Goal: Use online tool/utility: Utilize a website feature to perform a specific function

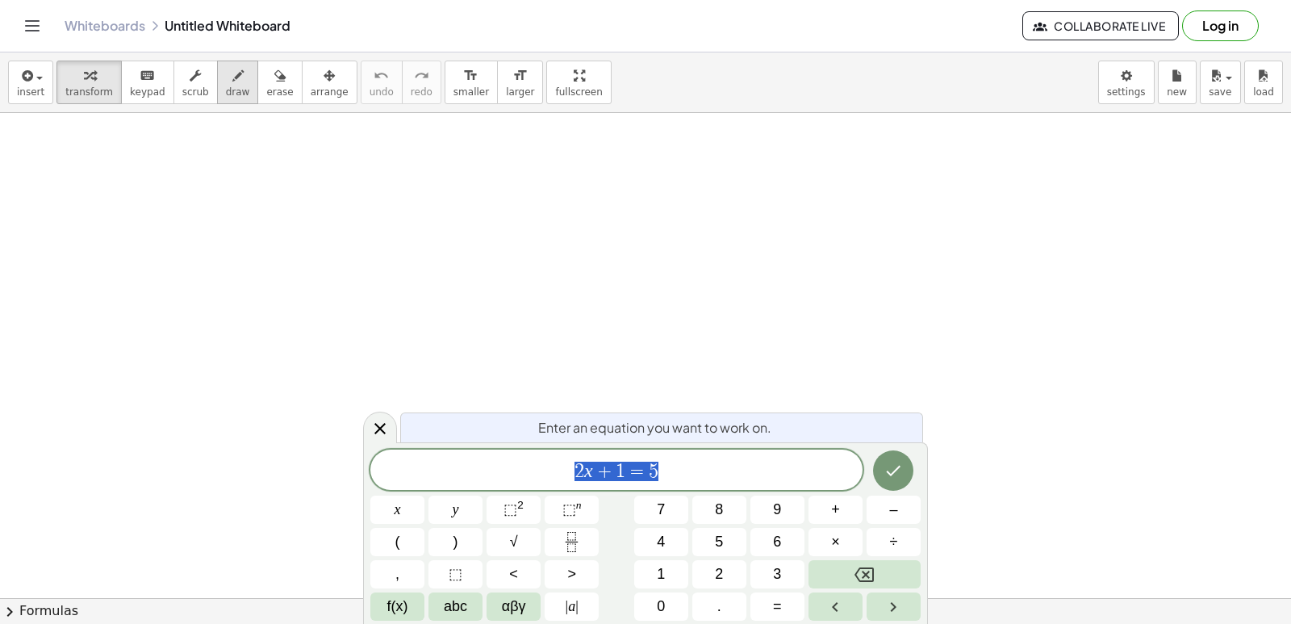
click at [226, 88] on span "draw" at bounding box center [238, 91] width 24 height 11
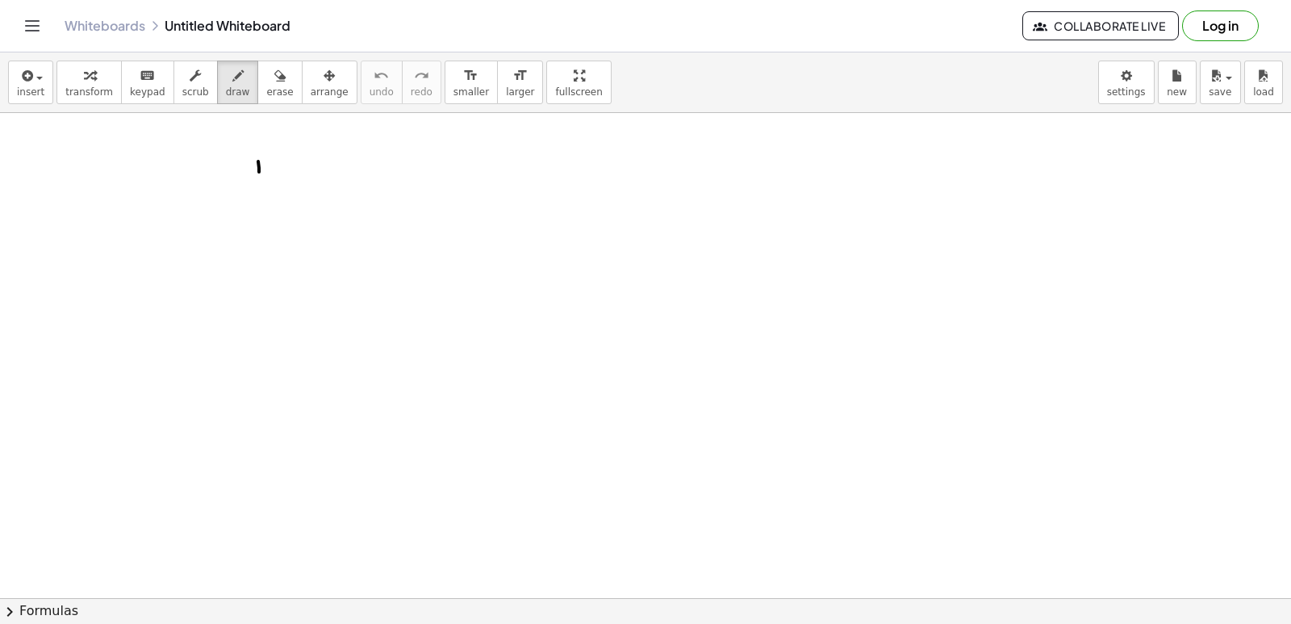
drag, startPoint x: 258, startPoint y: 161, endPoint x: 259, endPoint y: 213, distance: 51.6
click at [274, 84] on icon "button" at bounding box center [279, 75] width 11 height 19
drag, startPoint x: 258, startPoint y: 168, endPoint x: 257, endPoint y: 225, distance: 57.3
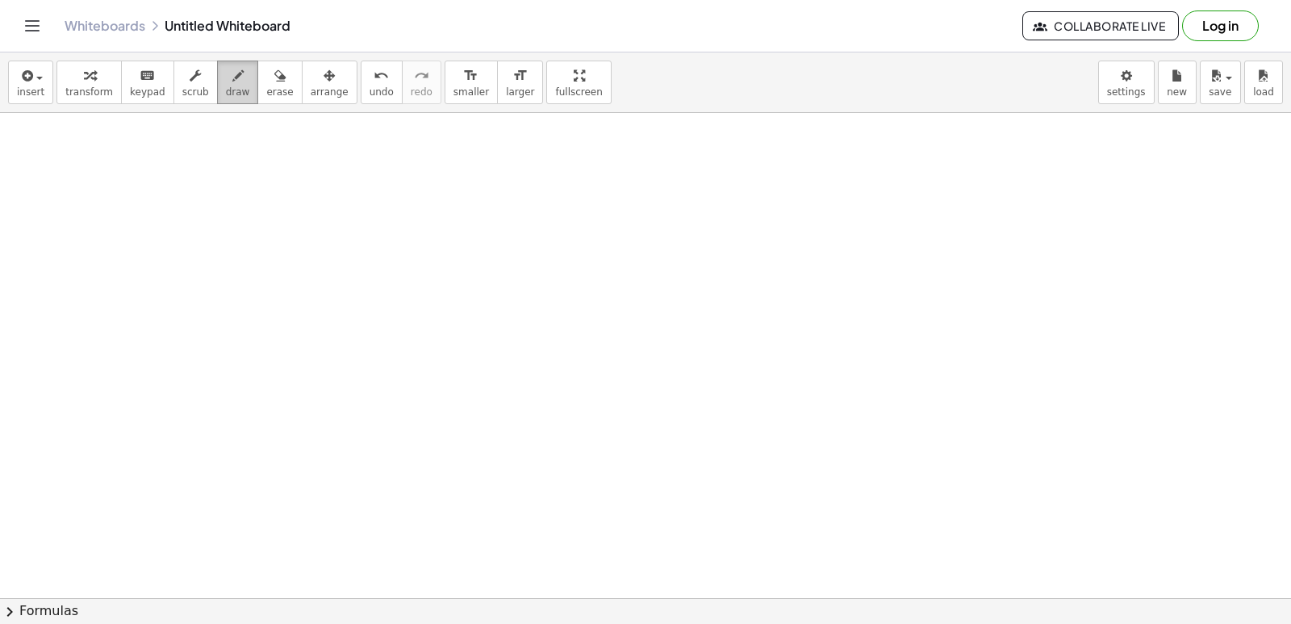
click at [219, 64] on button "draw" at bounding box center [238, 82] width 42 height 44
click at [121, 95] on button "keyboard keypad" at bounding box center [147, 82] width 53 height 44
click at [95, 94] on span "transform" at bounding box center [89, 91] width 48 height 11
click at [43, 88] on button "insert" at bounding box center [30, 82] width 45 height 44
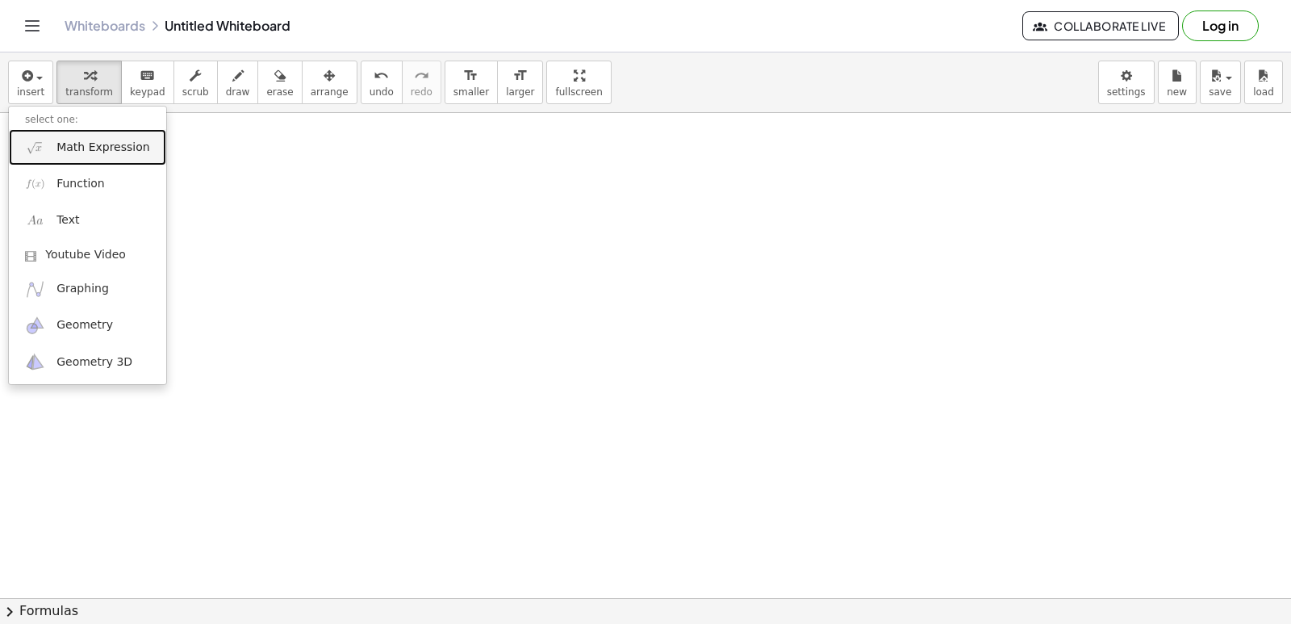
click at [113, 158] on link "Math Expression" at bounding box center [87, 147] width 157 height 36
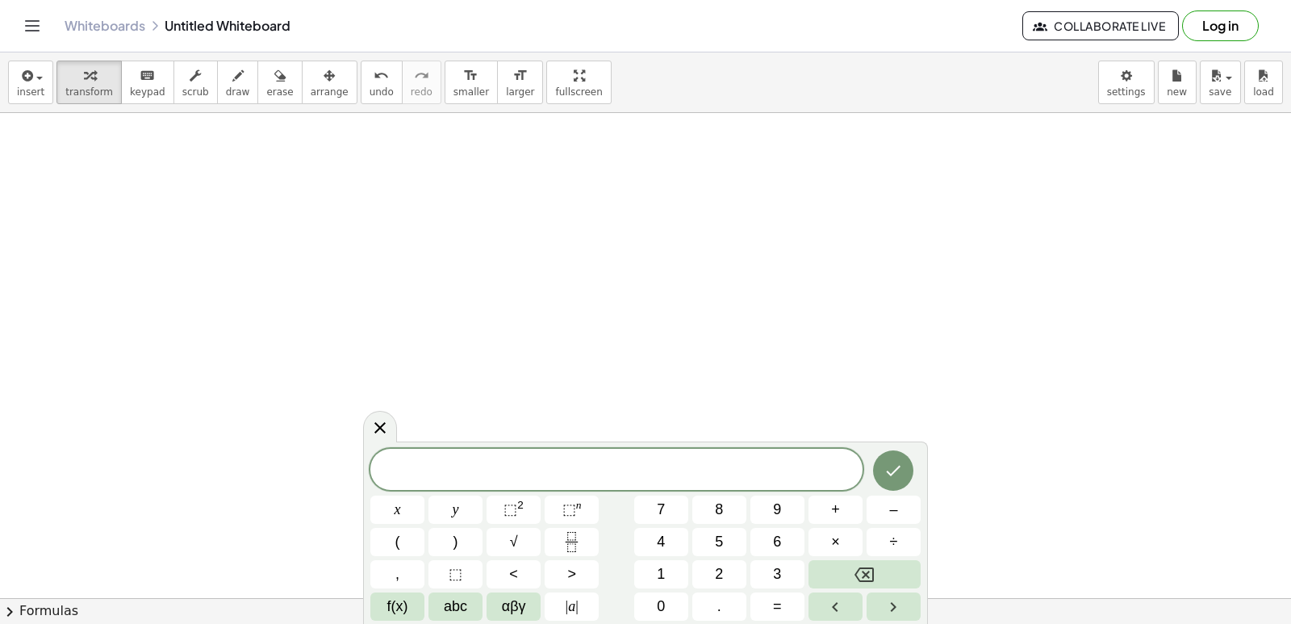
click at [27, 615] on button "chevron_right Formulas" at bounding box center [645, 611] width 1291 height 26
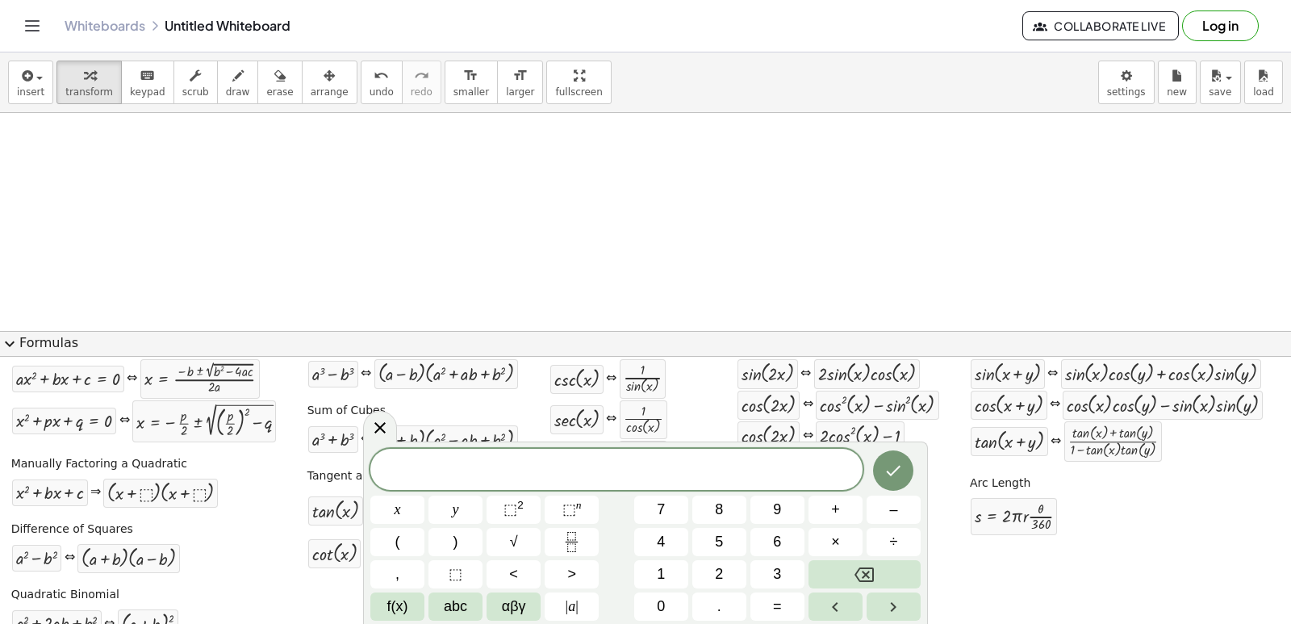
scroll to position [83, 0]
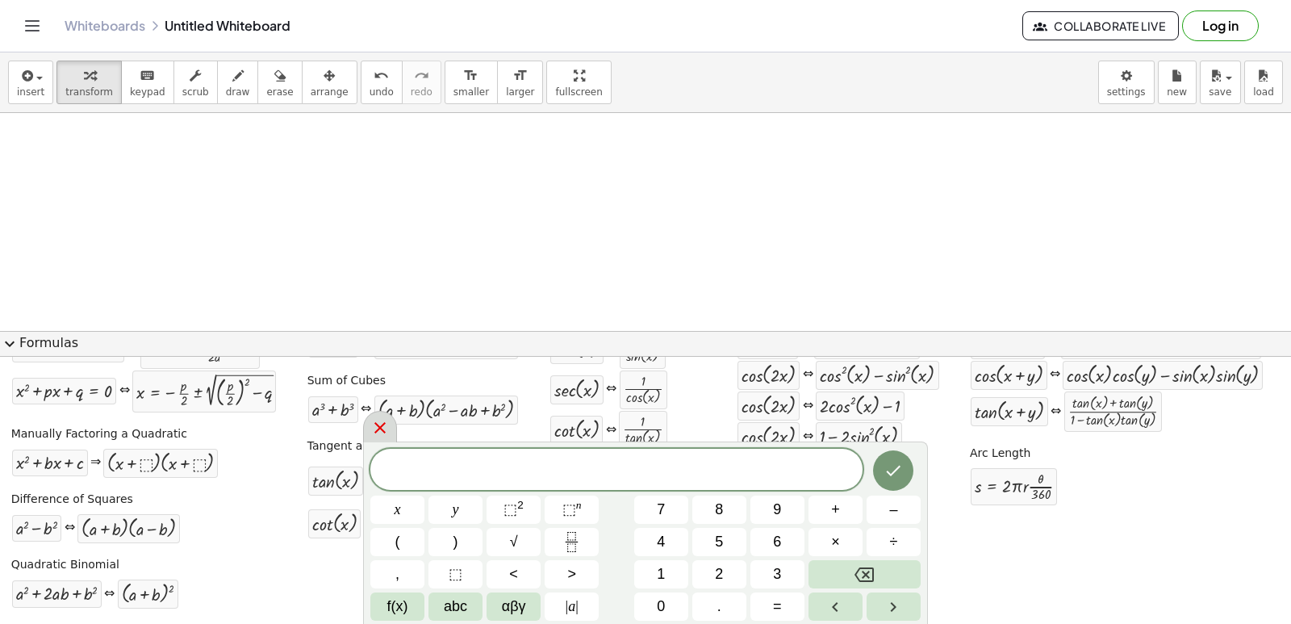
click at [385, 435] on icon at bounding box center [379, 427] width 19 height 19
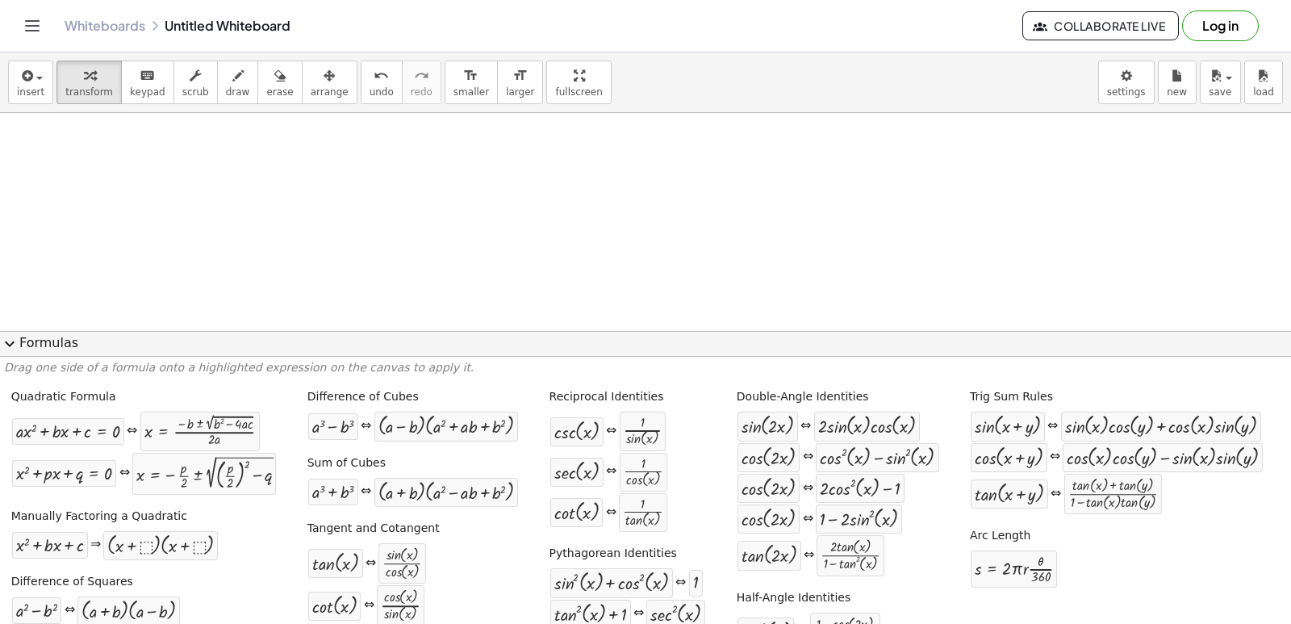
scroll to position [0, 0]
click at [32, 345] on button "expand_more Formulas" at bounding box center [645, 344] width 1291 height 26
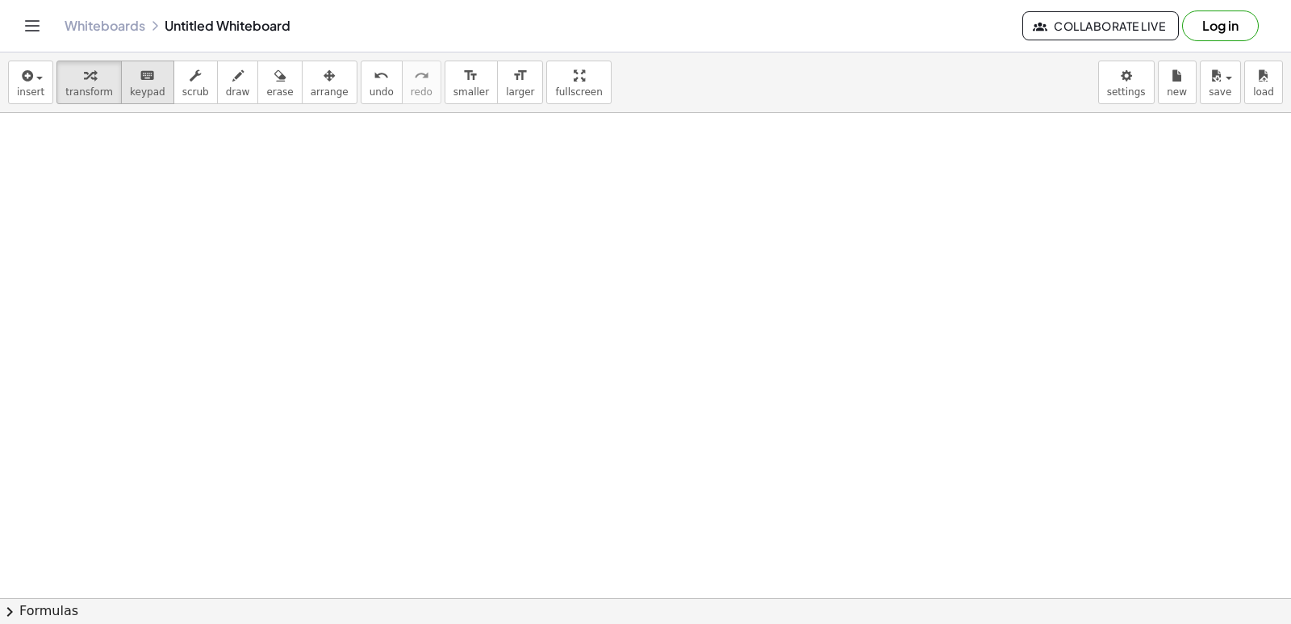
click at [144, 82] on div "keyboard" at bounding box center [147, 74] width 35 height 19
click at [148, 82] on div "keyboard" at bounding box center [147, 74] width 35 height 19
drag, startPoint x: 261, startPoint y: 248, endPoint x: 240, endPoint y: 194, distance: 59.0
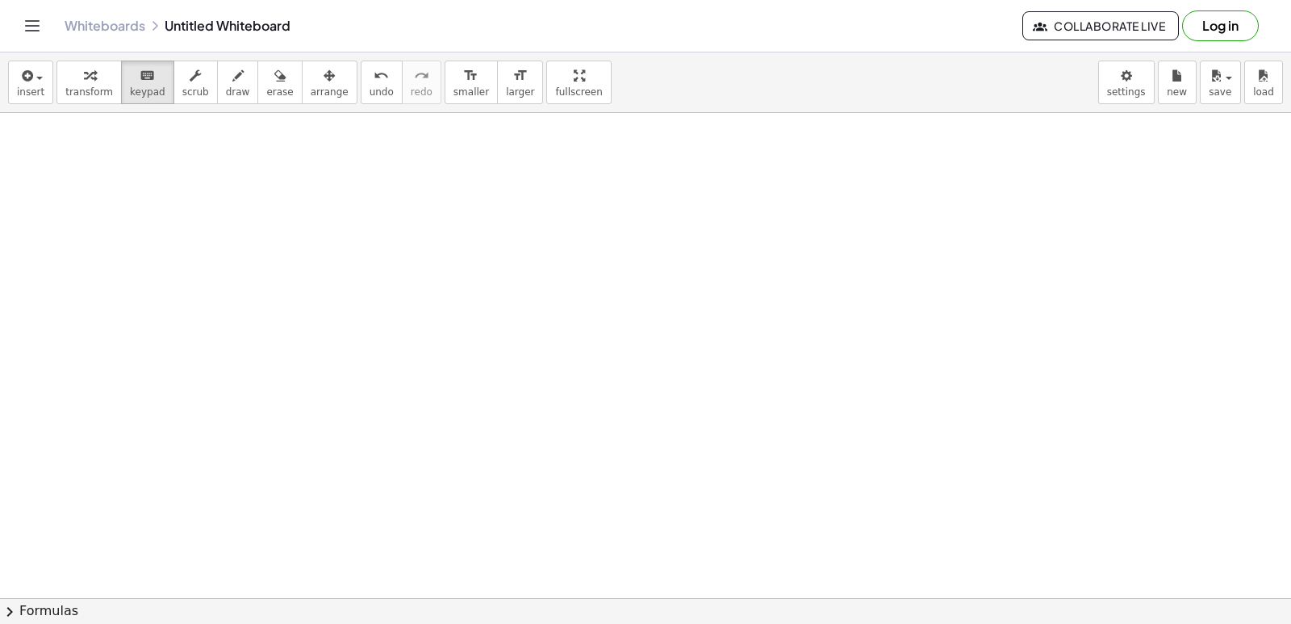
click at [189, 90] on span "scrub" at bounding box center [195, 91] width 27 height 11
click at [226, 91] on span "draw" at bounding box center [238, 91] width 24 height 11
drag, startPoint x: 234, startPoint y: 193, endPoint x: 272, endPoint y: 261, distance: 77.6
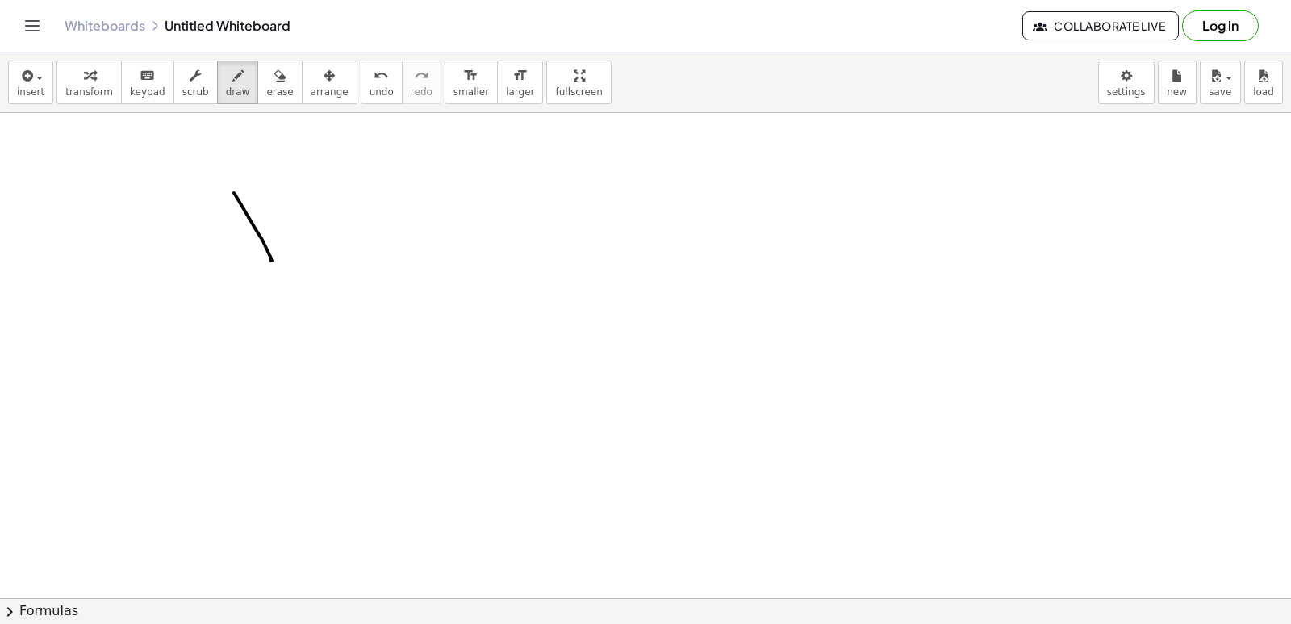
click at [361, 85] on button "undo undo" at bounding box center [382, 82] width 42 height 44
click at [314, 90] on span "arrange" at bounding box center [330, 91] width 38 height 11
drag, startPoint x: 319, startPoint y: 242, endPoint x: 340, endPoint y: 182, distance: 63.0
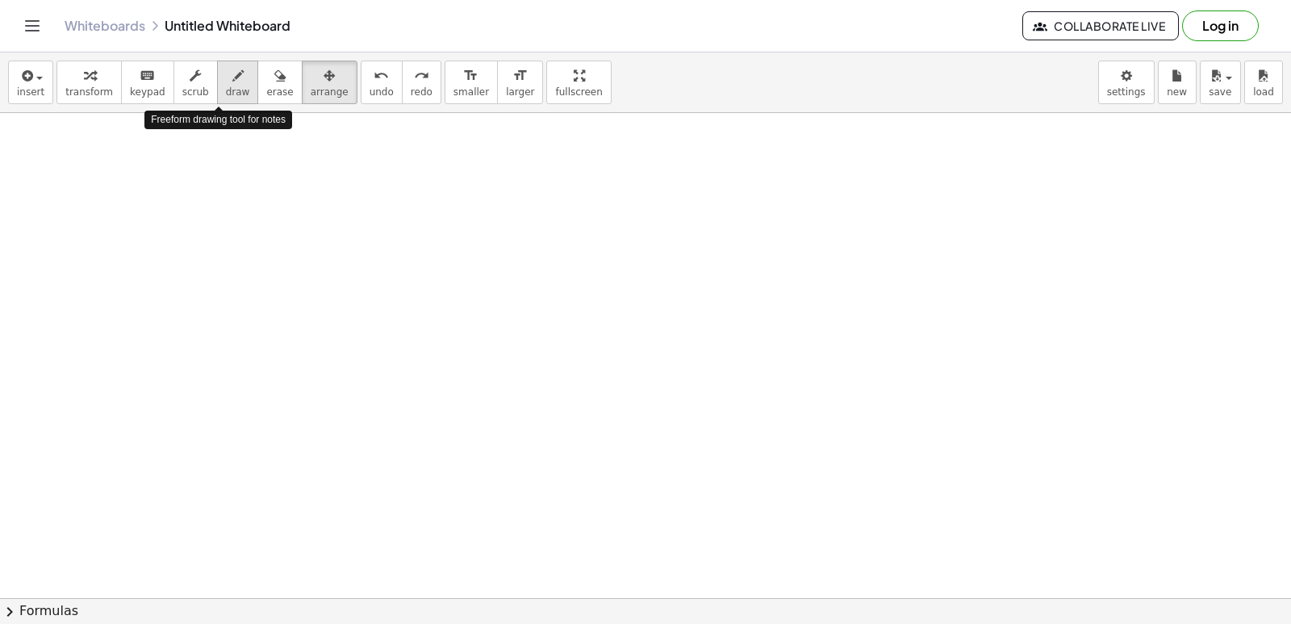
click at [226, 97] on span "draw" at bounding box center [238, 91] width 24 height 11
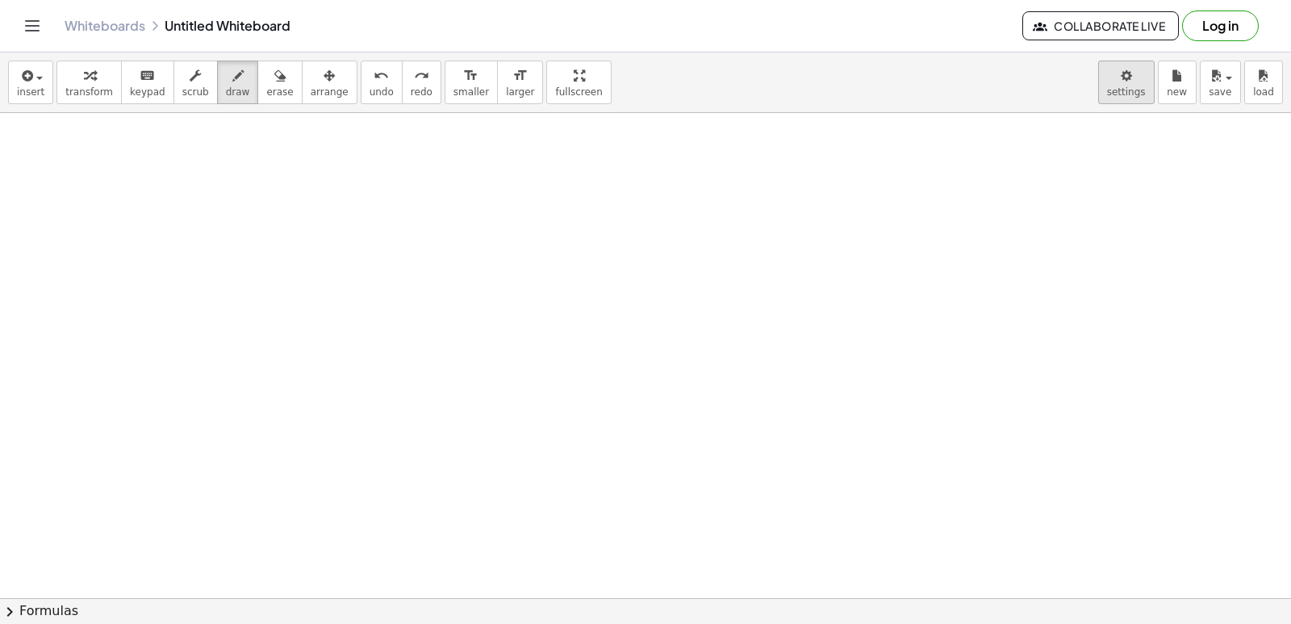
click at [1137, 97] on body "Graspable Math Activities Get Started Activity Bank Assigned Work Classes White…" at bounding box center [645, 312] width 1291 height 624
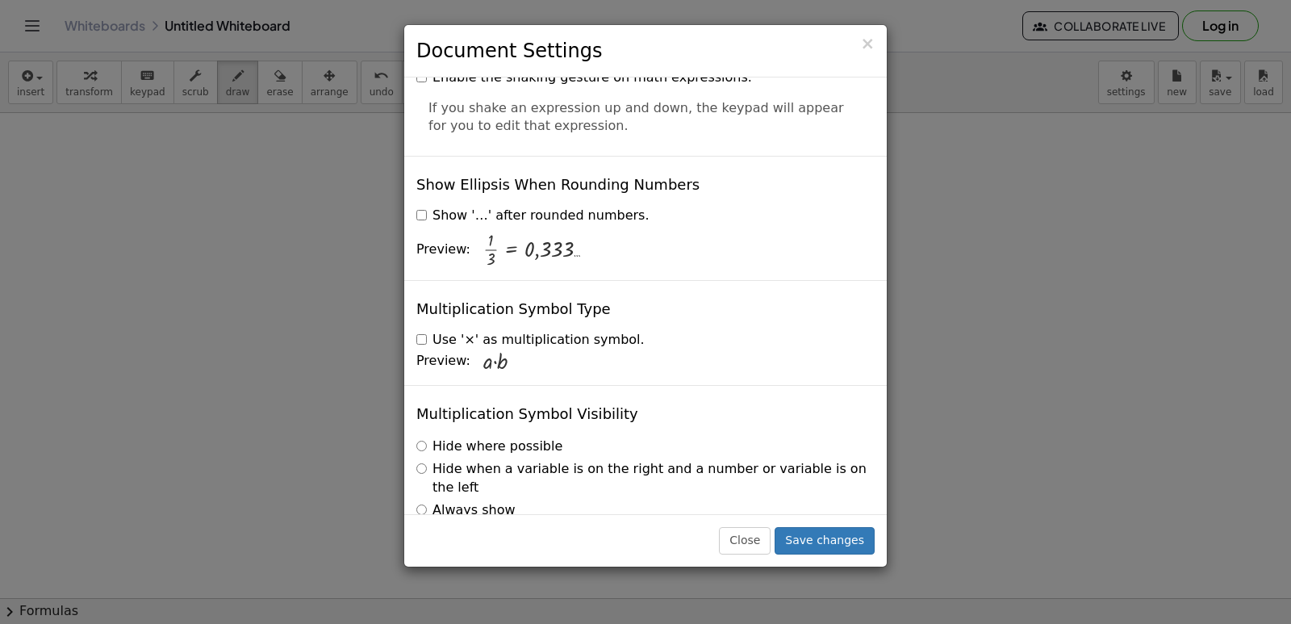
scroll to position [3873, 0]
click at [761, 540] on button "Close" at bounding box center [745, 540] width 52 height 27
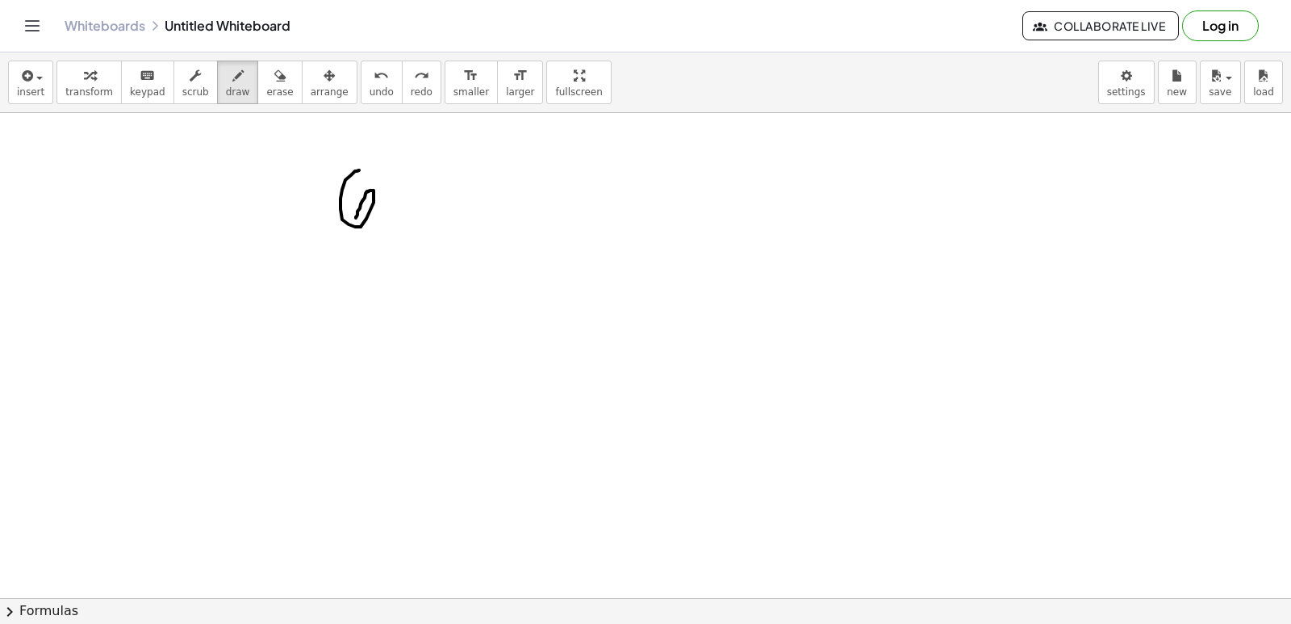
drag, startPoint x: 340, startPoint y: 209, endPoint x: 356, endPoint y: 218, distance: 17.7
drag, startPoint x: 390, startPoint y: 217, endPoint x: 434, endPoint y: 173, distance: 61.6
drag, startPoint x: 415, startPoint y: 176, endPoint x: 421, endPoint y: 212, distance: 36.7
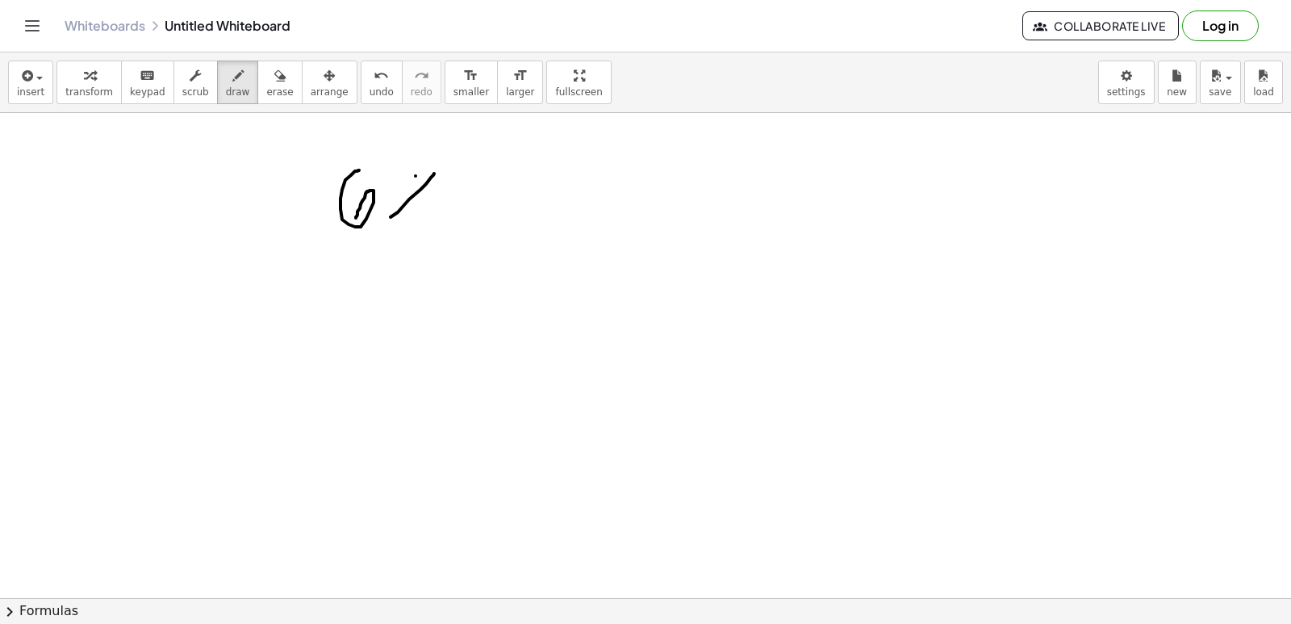
drag, startPoint x: 457, startPoint y: 171, endPoint x: 470, endPoint y: 148, distance: 26.0
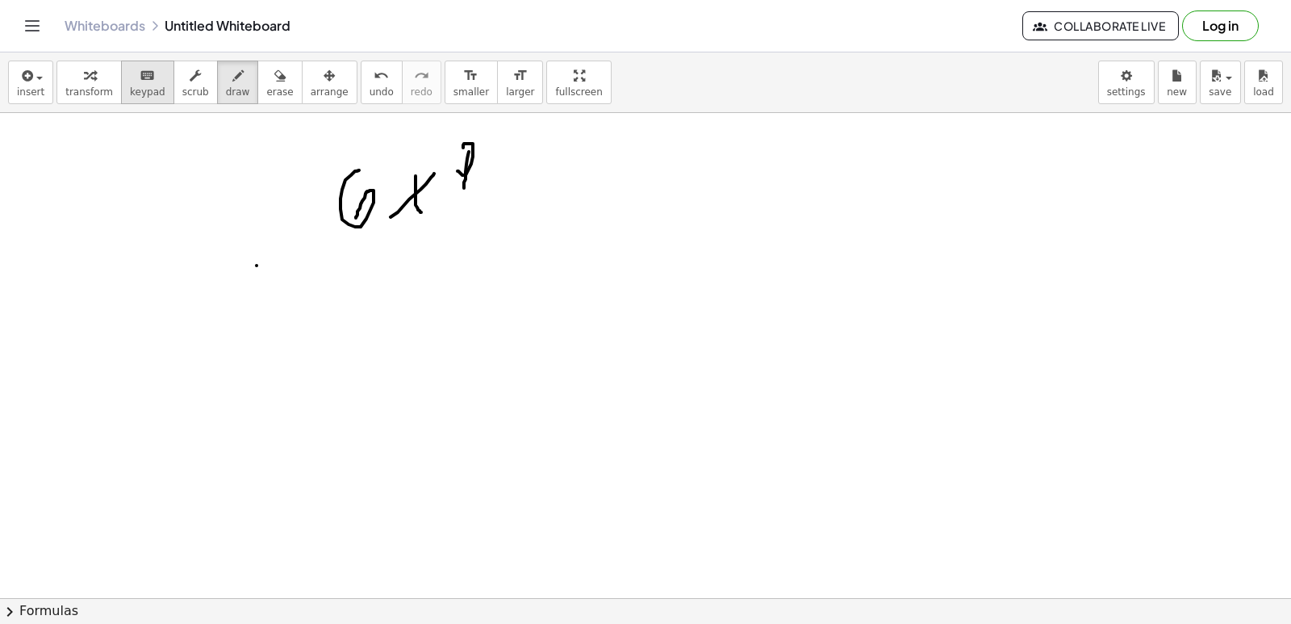
click at [152, 96] on button "keyboard keypad" at bounding box center [147, 82] width 53 height 44
click at [140, 87] on span "keypad" at bounding box center [147, 91] width 35 height 11
drag, startPoint x: 231, startPoint y: 273, endPoint x: 181, endPoint y: 233, distance: 64.4
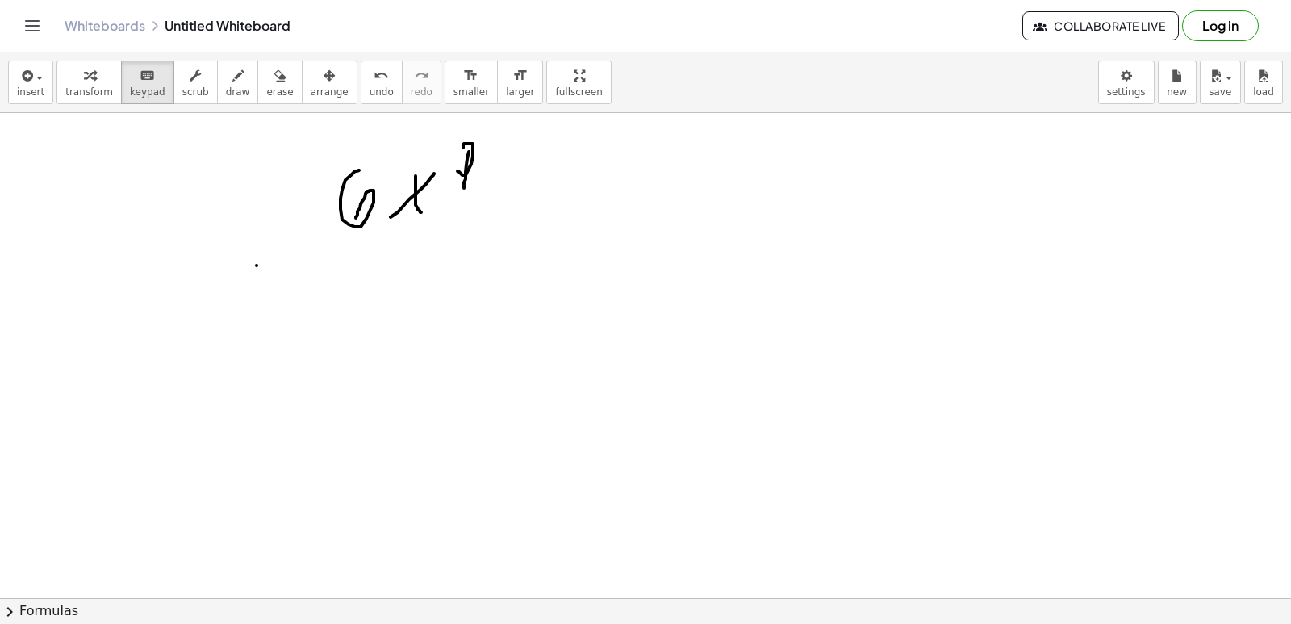
click at [77, 96] on span "transform" at bounding box center [89, 91] width 48 height 11
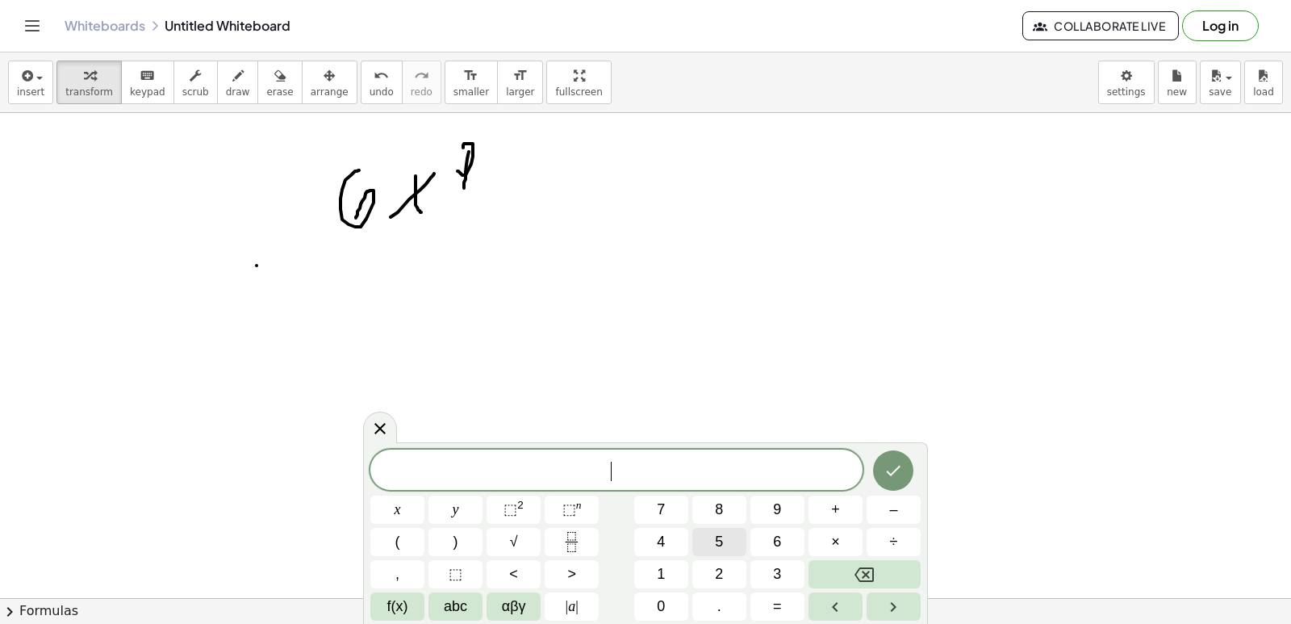
click at [710, 534] on button "5" at bounding box center [719, 542] width 54 height 28
click at [820, 538] on button "×" at bounding box center [835, 542] width 54 height 28
click at [769, 582] on button "3" at bounding box center [777, 574] width 54 height 28
click at [776, 610] on span "=" at bounding box center [777, 606] width 9 height 22
click at [893, 454] on button "Done" at bounding box center [893, 470] width 40 height 40
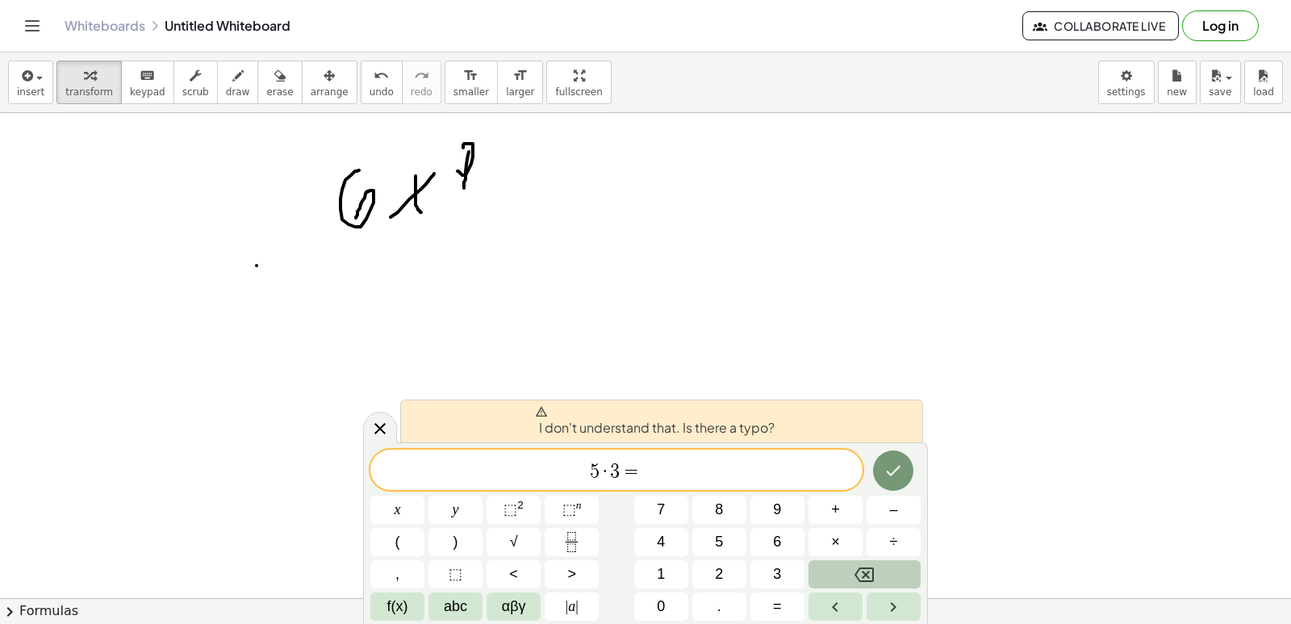
click at [832, 578] on button "Backspace" at bounding box center [864, 574] width 112 height 28
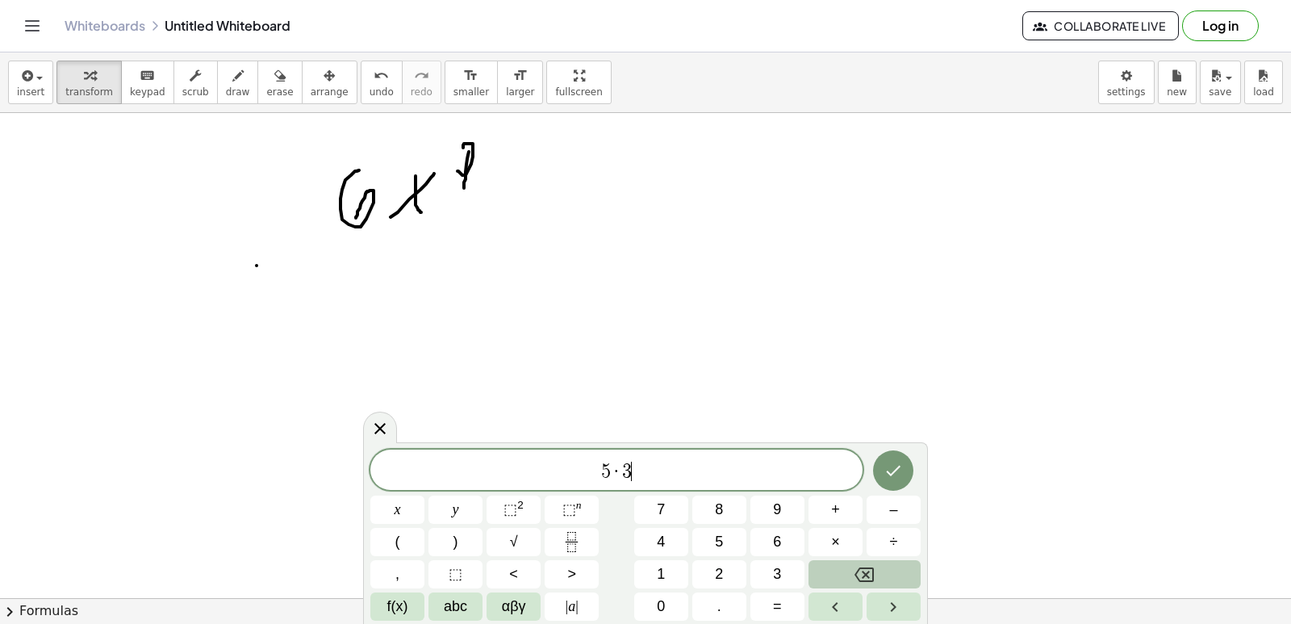
click at [832, 578] on button "Backspace" at bounding box center [864, 574] width 112 height 28
click at [720, 614] on span "." at bounding box center [719, 606] width 4 height 22
click at [818, 578] on button "Backspace" at bounding box center [864, 574] width 112 height 28
click at [882, 513] on button "–" at bounding box center [893, 509] width 54 height 28
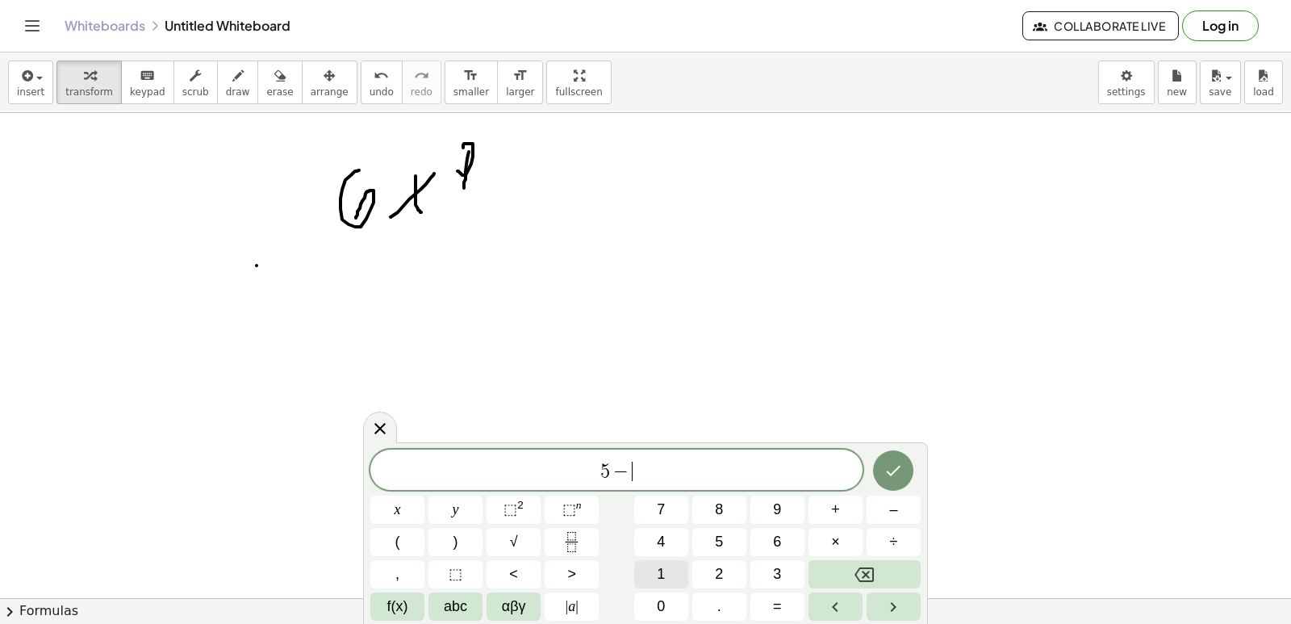
click at [674, 572] on button "1" at bounding box center [661, 574] width 54 height 28
click at [888, 465] on icon "Done" at bounding box center [892, 470] width 19 height 19
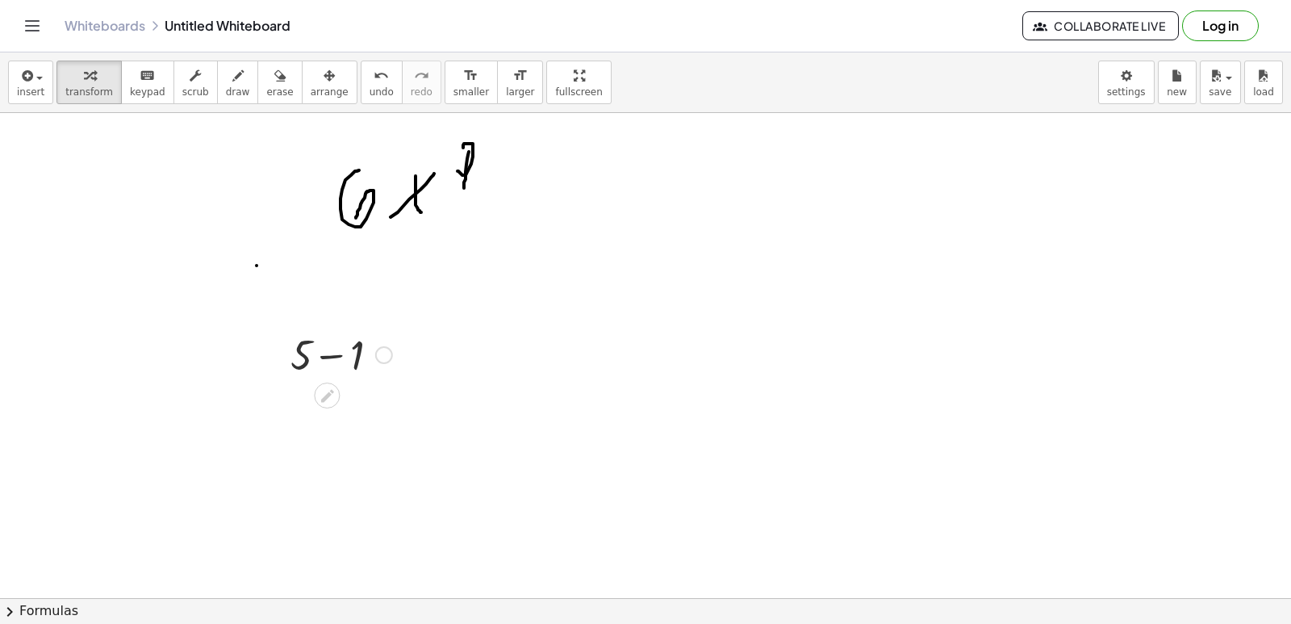
click at [377, 360] on div at bounding box center [384, 355] width 18 height 18
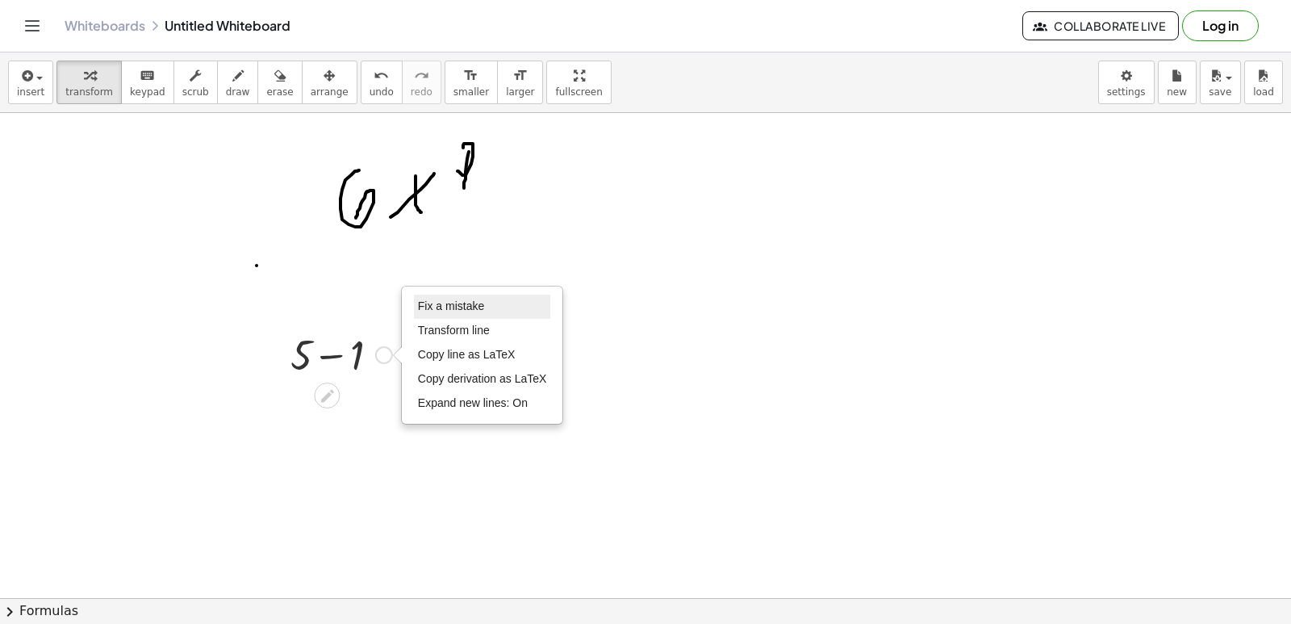
click at [495, 307] on li "Fix a mistake" at bounding box center [482, 306] width 137 height 24
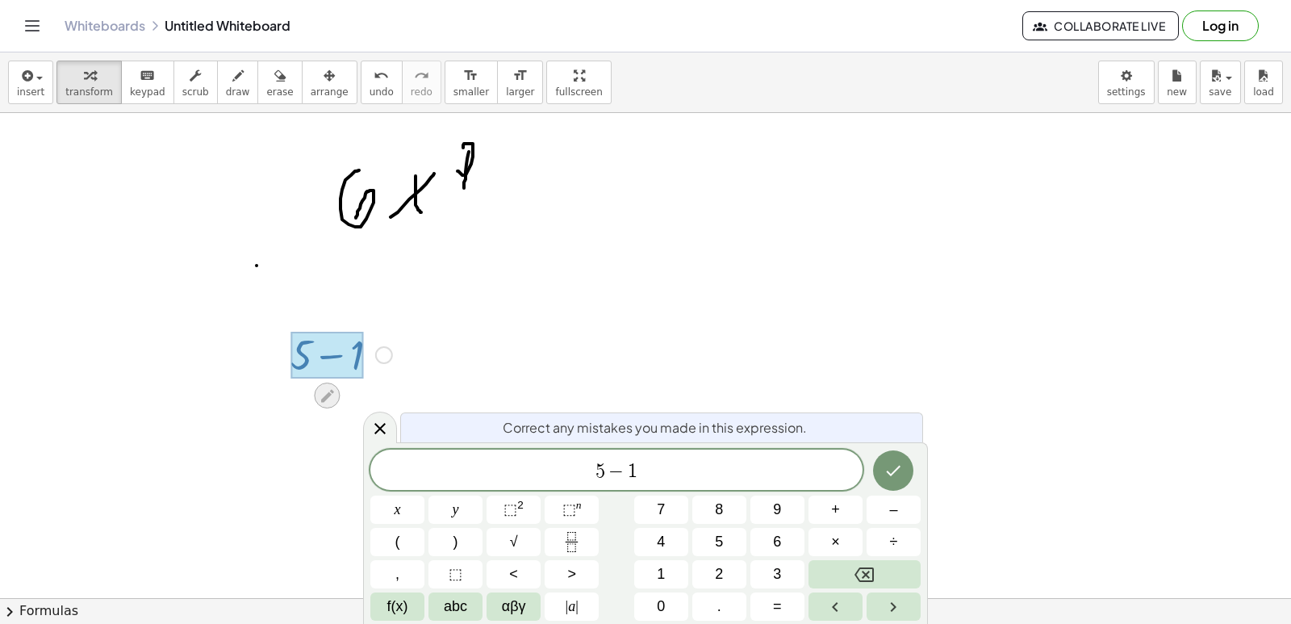
click at [316, 387] on div at bounding box center [327, 395] width 26 height 26
click at [691, 482] on div "5 − 1" at bounding box center [616, 469] width 492 height 40
click at [765, 599] on button "=" at bounding box center [777, 606] width 54 height 28
click at [899, 478] on icon "Done" at bounding box center [892, 470] width 19 height 19
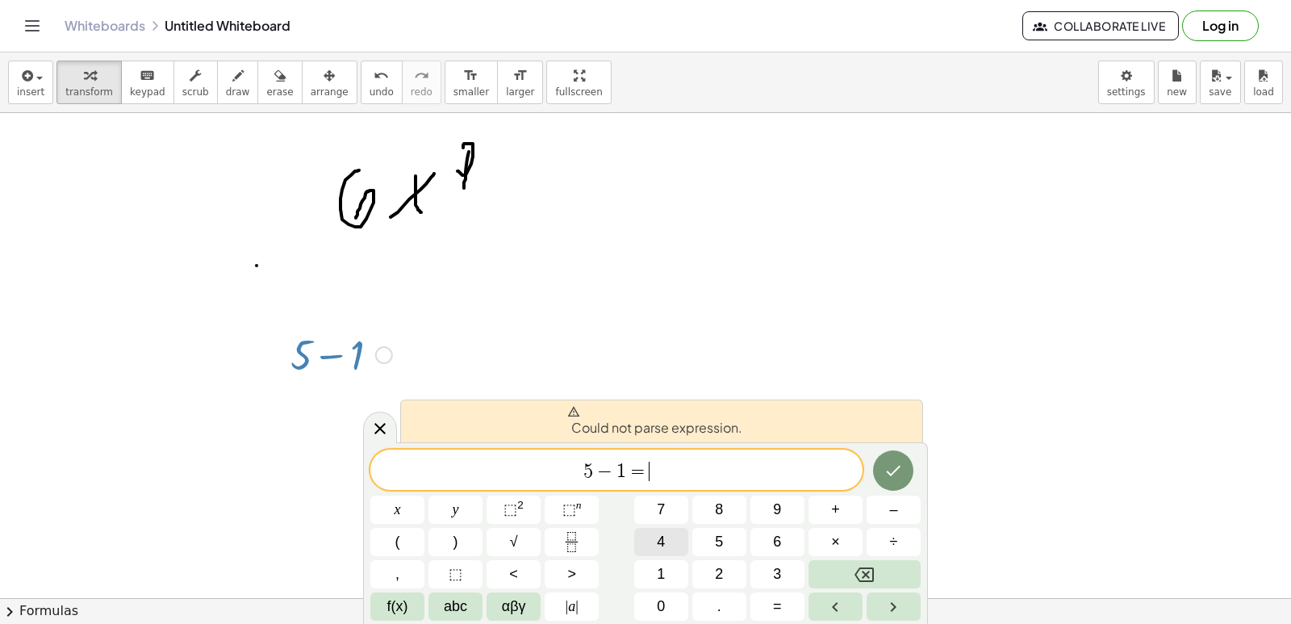
click at [654, 546] on button "4" at bounding box center [661, 542] width 54 height 28
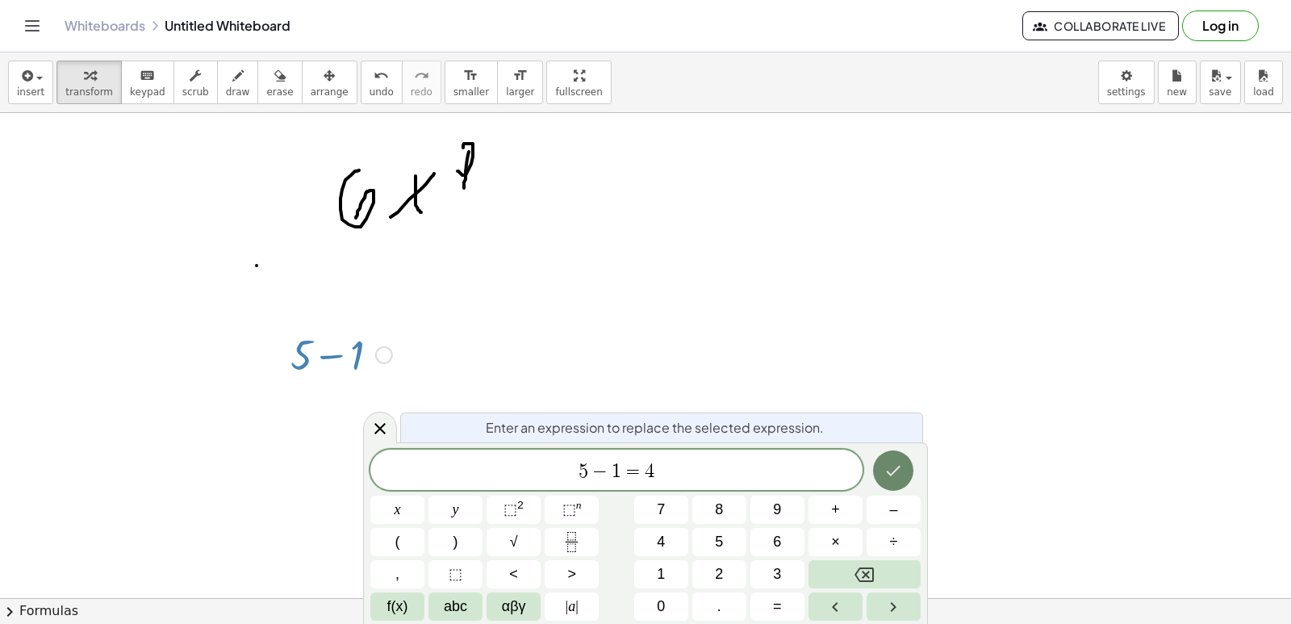
click at [892, 468] on icon "Done" at bounding box center [892, 470] width 19 height 19
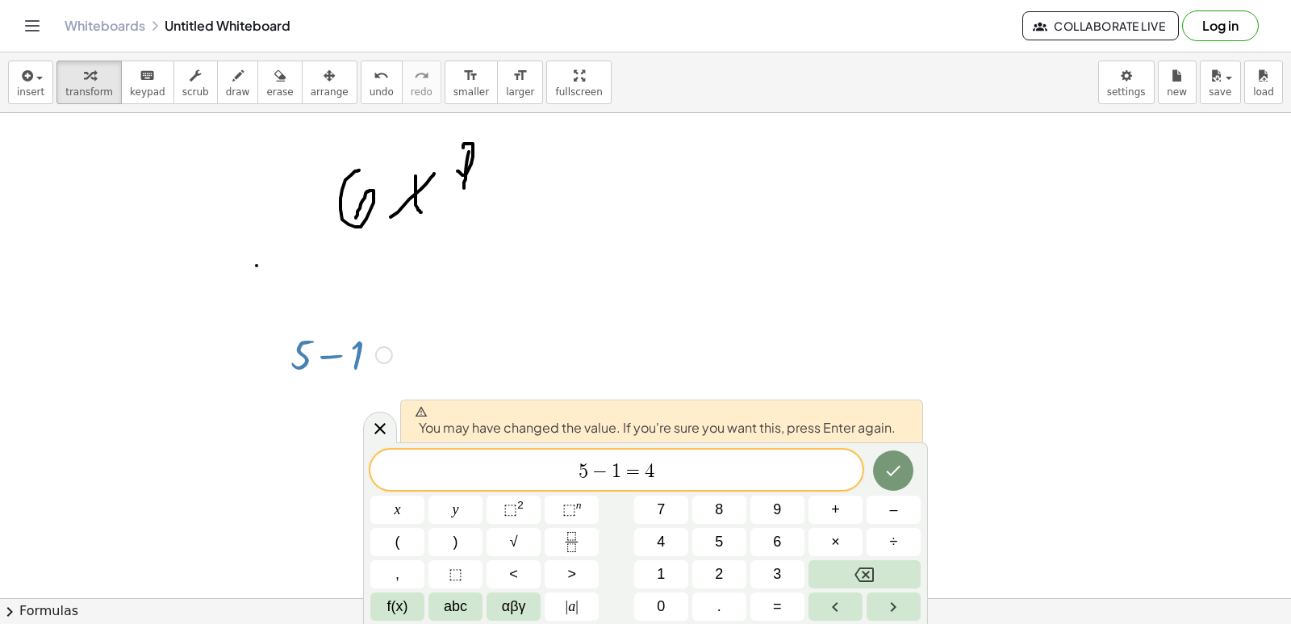
click at [424, 495] on div at bounding box center [397, 509] width 54 height 28
click at [911, 464] on button "Done" at bounding box center [893, 470] width 40 height 40
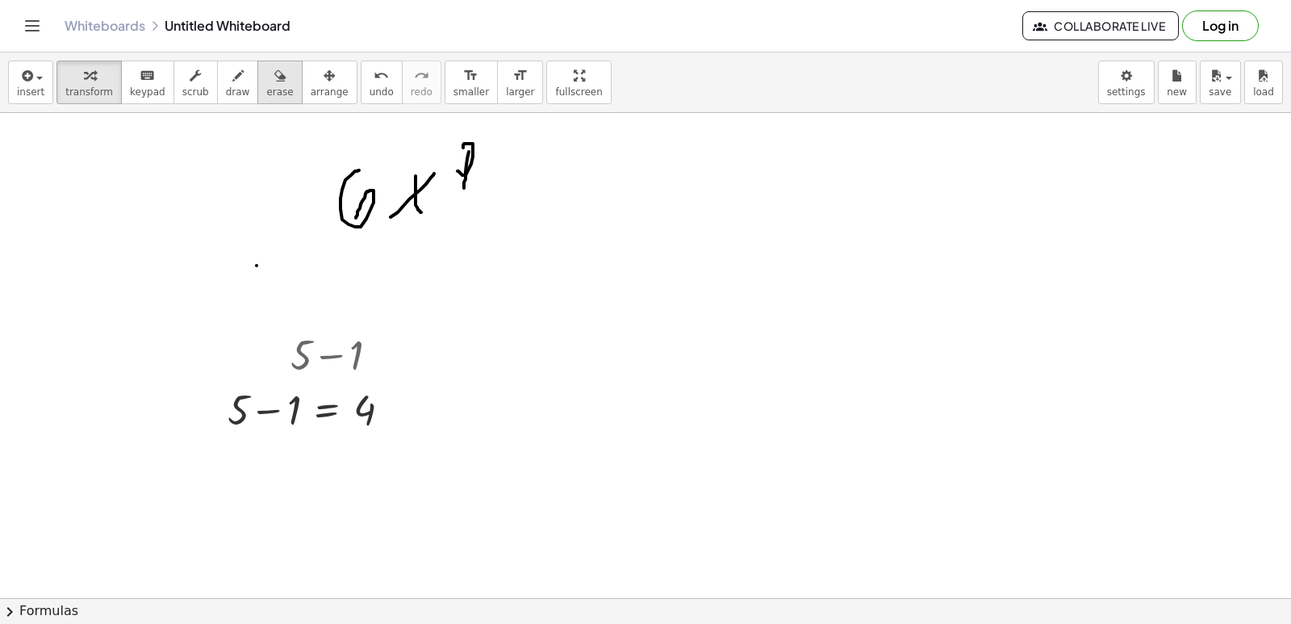
click at [274, 77] on icon "button" at bounding box center [279, 75] width 11 height 19
drag, startPoint x: 383, startPoint y: 223, endPoint x: 181, endPoint y: 147, distance: 216.5
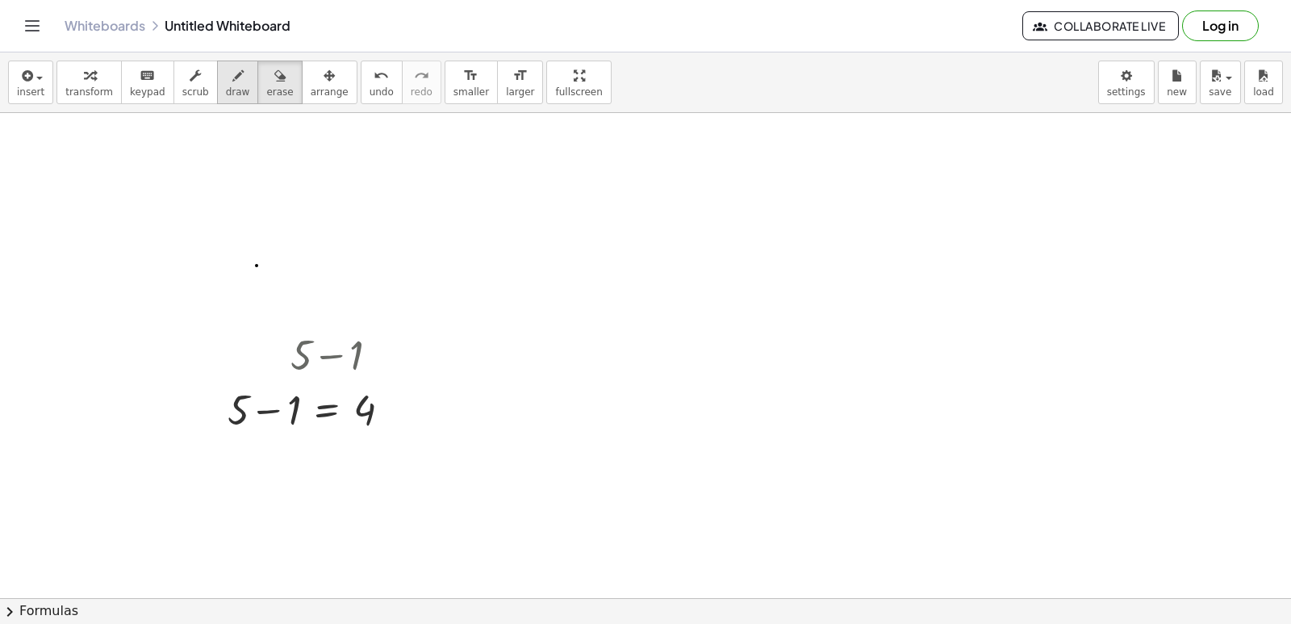
click at [231, 90] on button "draw" at bounding box center [238, 82] width 42 height 44
click at [266, 91] on span "erase" at bounding box center [279, 91] width 27 height 11
drag, startPoint x: 307, startPoint y: 334, endPoint x: 195, endPoint y: 266, distance: 131.0
click at [182, 94] on span "scrub" at bounding box center [195, 91] width 27 height 11
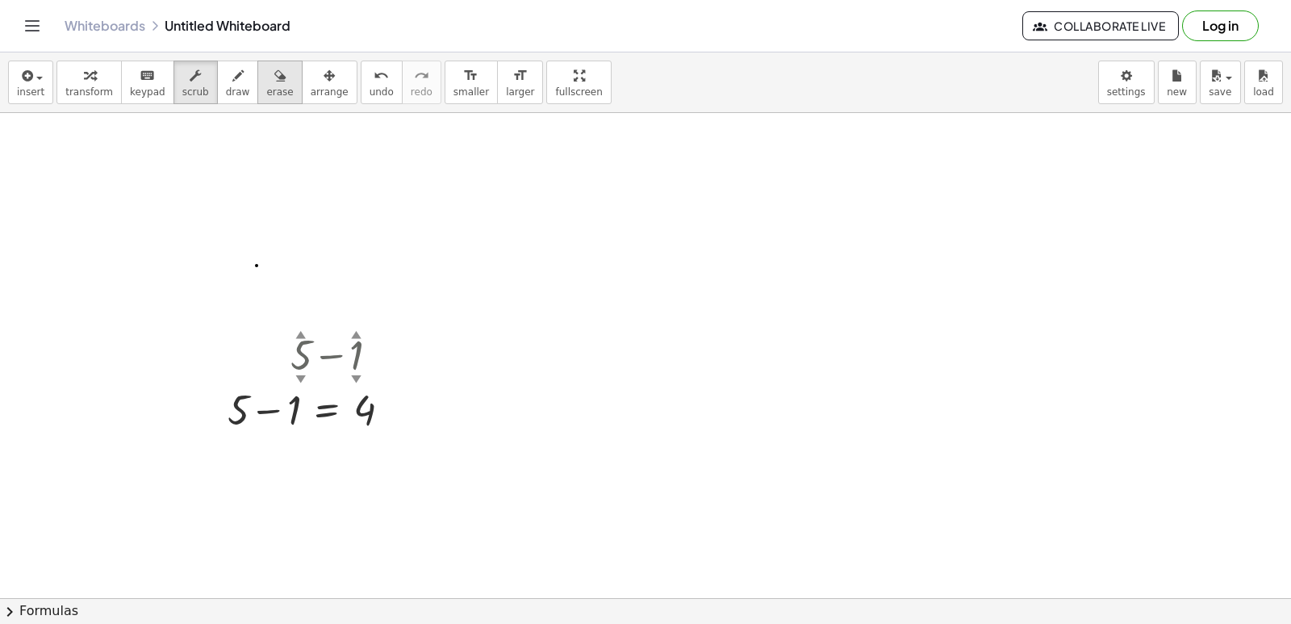
click at [266, 93] on span "erase" at bounding box center [279, 91] width 27 height 11
drag, startPoint x: 344, startPoint y: 377, endPoint x: 111, endPoint y: 423, distance: 237.4
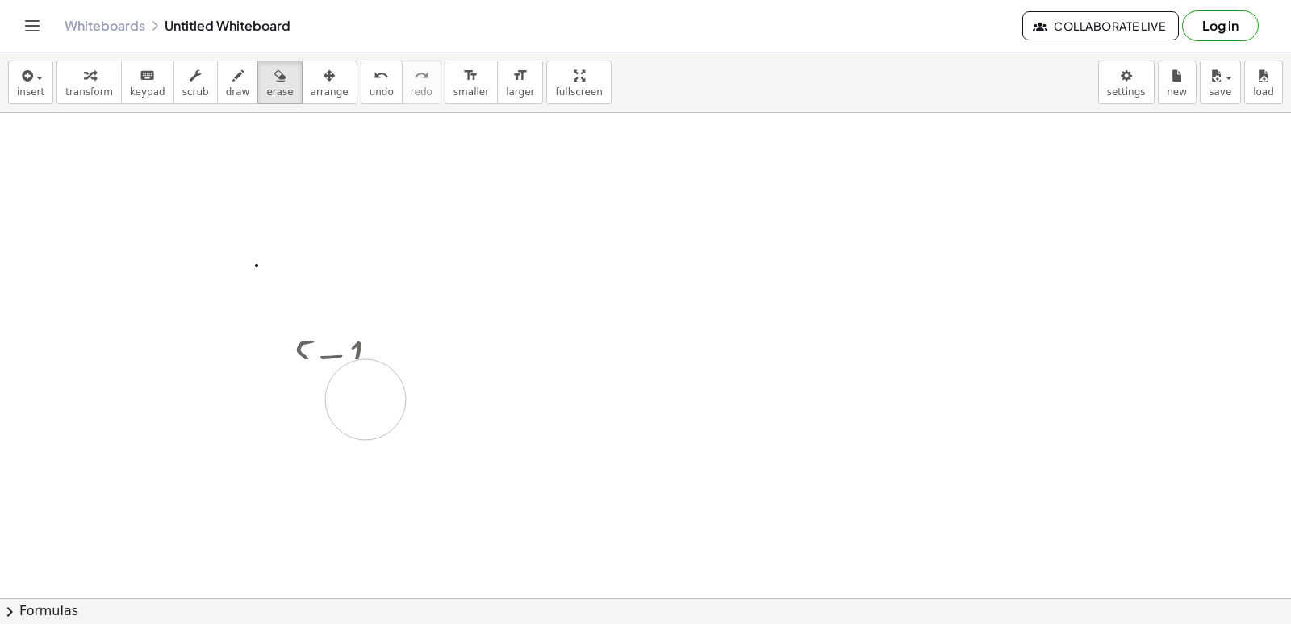
drag, startPoint x: 250, startPoint y: 398, endPoint x: 394, endPoint y: 392, distance: 144.5
drag, startPoint x: 331, startPoint y: 366, endPoint x: 241, endPoint y: 382, distance: 90.8
drag, startPoint x: 299, startPoint y: 359, endPoint x: 330, endPoint y: 363, distance: 30.9
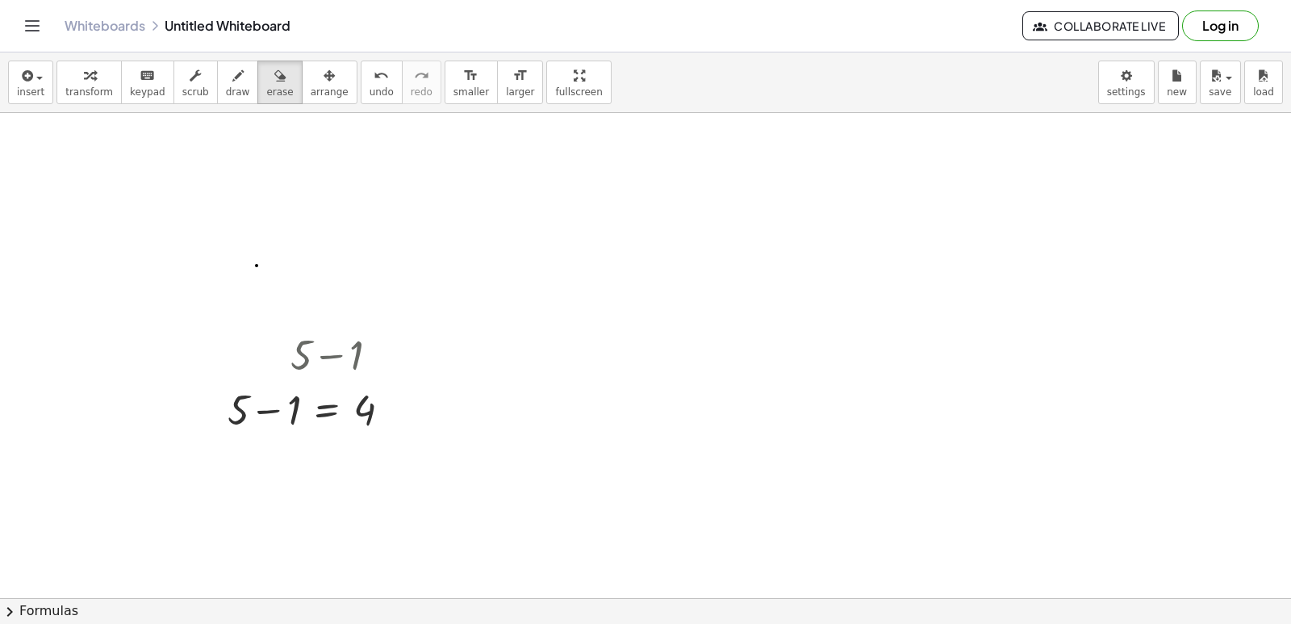
click at [100, 86] on span "transform" at bounding box center [89, 91] width 48 height 11
click at [379, 361] on div at bounding box center [384, 355] width 18 height 18
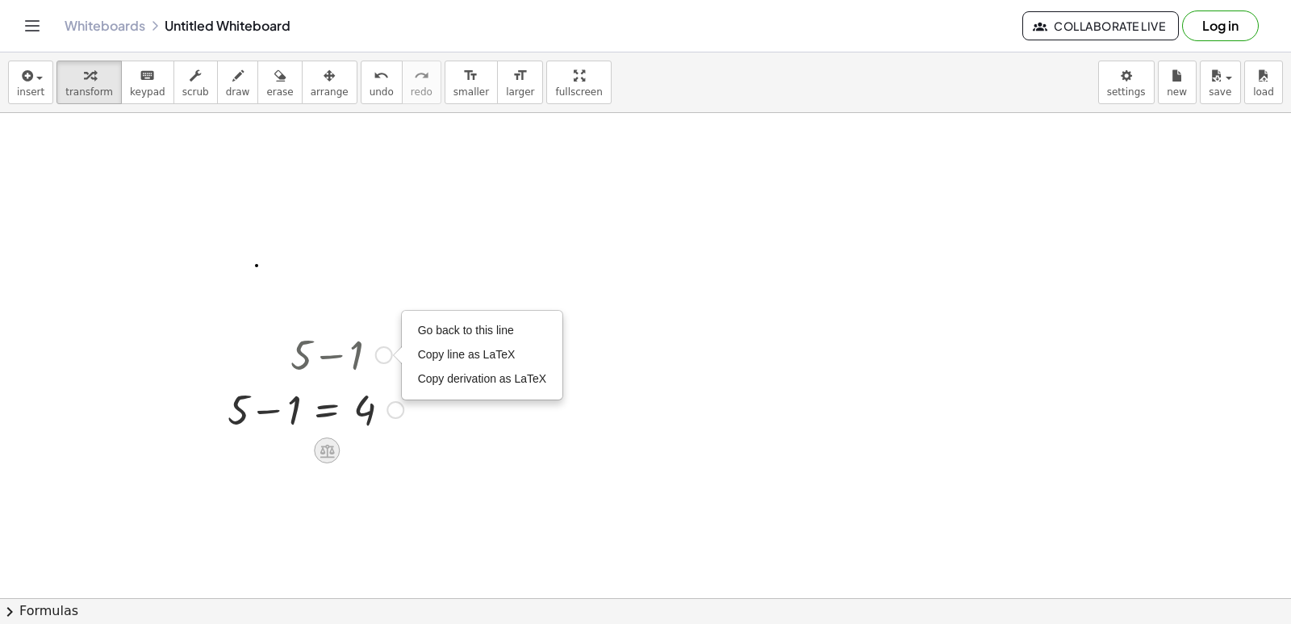
click at [327, 457] on icon at bounding box center [326, 451] width 15 height 14
click at [366, 453] on div "÷" at bounding box center [359, 450] width 26 height 26
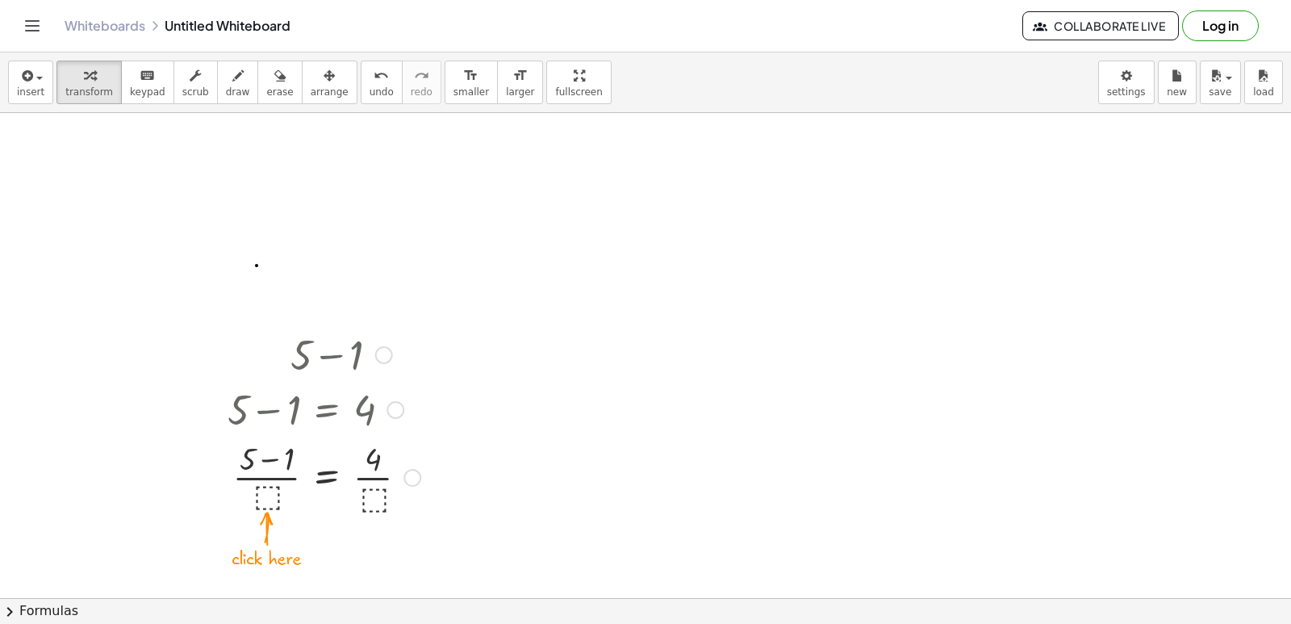
click at [269, 496] on div at bounding box center [323, 476] width 209 height 81
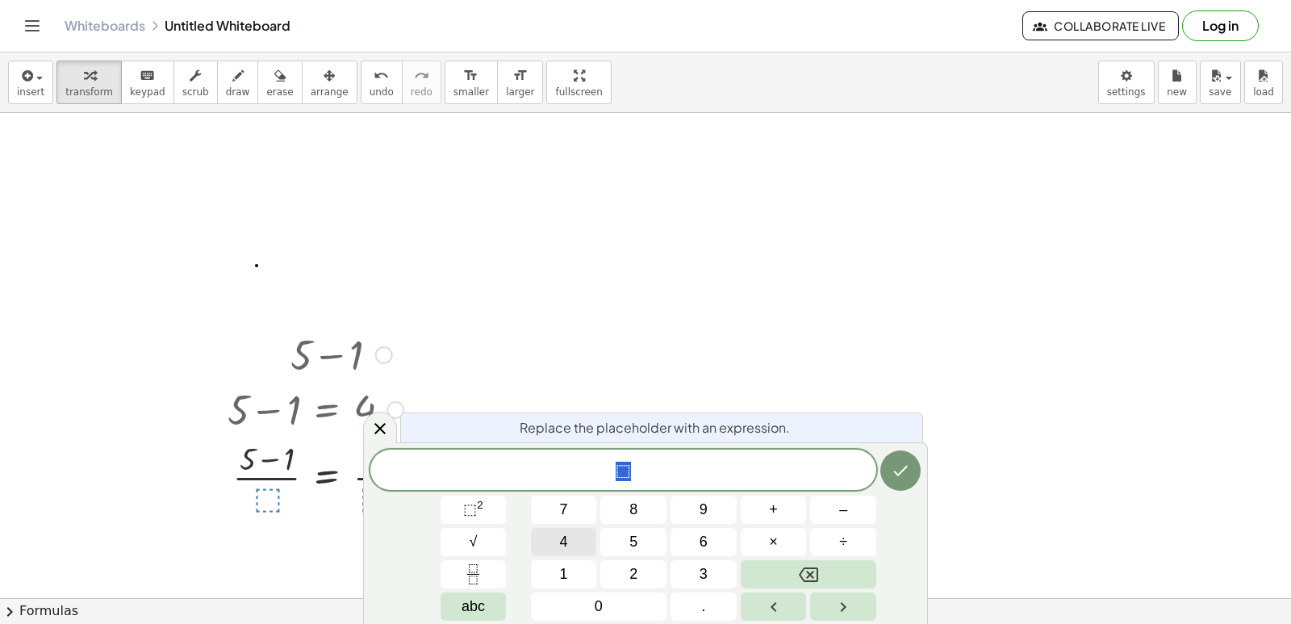
click at [569, 540] on button "4" at bounding box center [564, 542] width 66 height 28
click at [910, 473] on button "Done" at bounding box center [900, 470] width 40 height 40
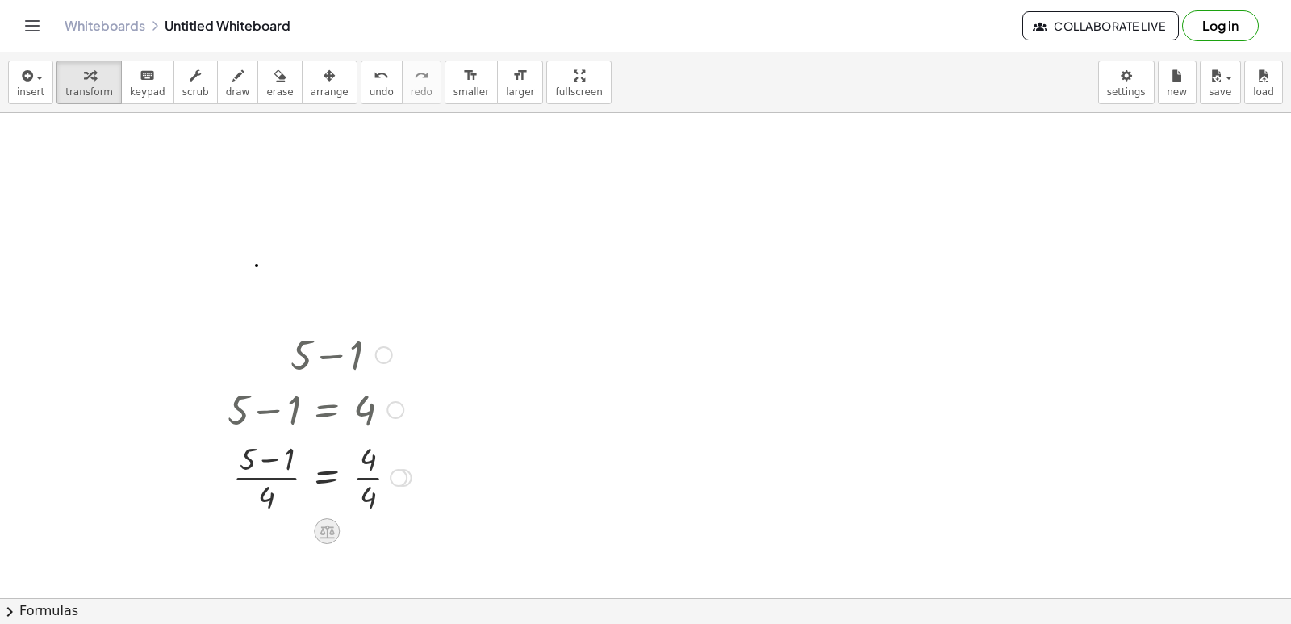
click at [326, 532] on icon at bounding box center [326, 531] width 15 height 14
click at [301, 525] on div "−" at bounding box center [295, 531] width 26 height 26
click at [284, 479] on div at bounding box center [322, 476] width 340 height 81
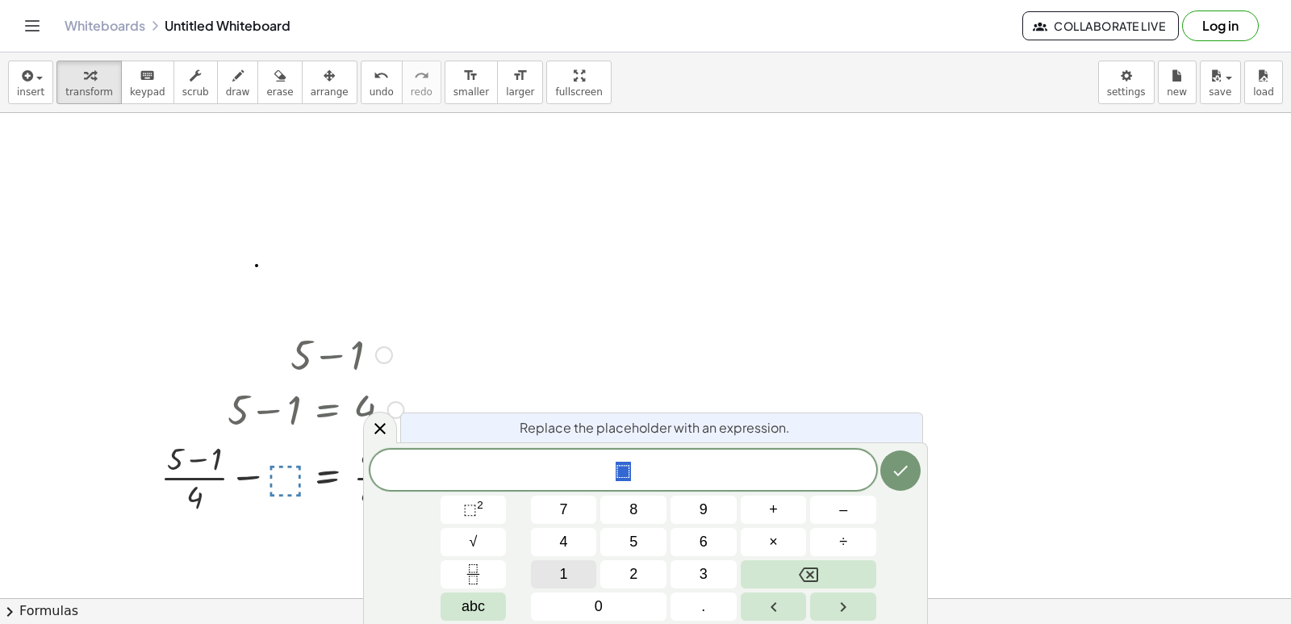
click at [553, 574] on button "1" at bounding box center [564, 574] width 66 height 28
click at [907, 473] on icon "Done" at bounding box center [900, 470] width 19 height 19
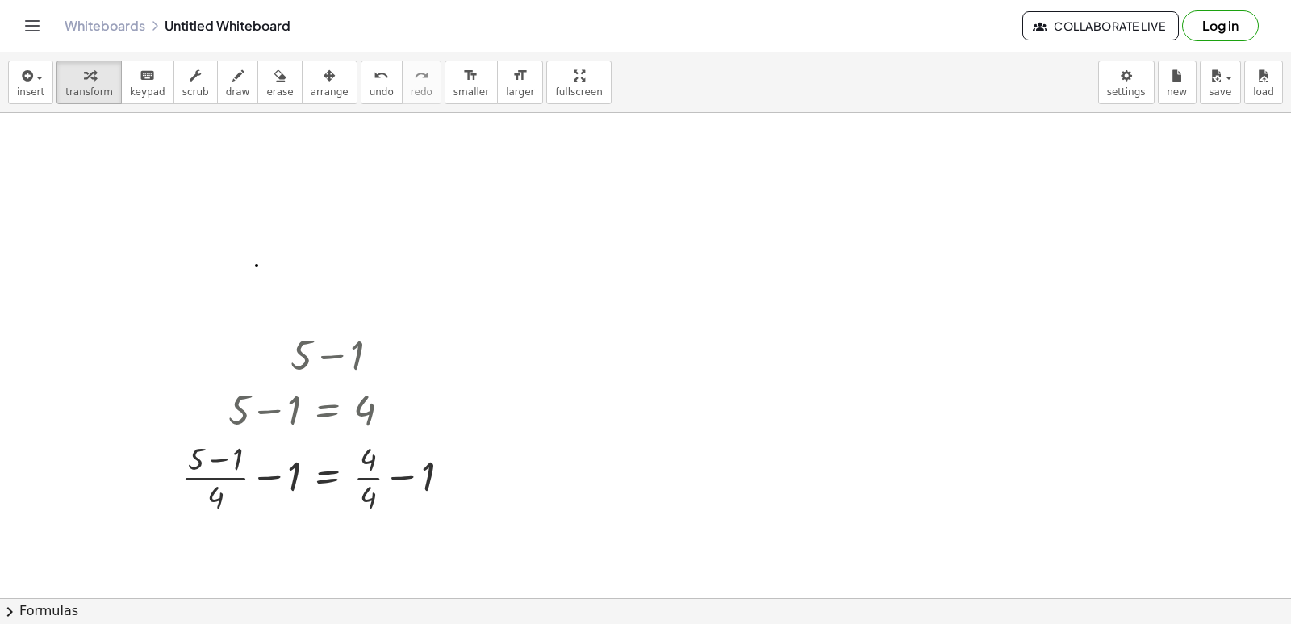
drag, startPoint x: 419, startPoint y: 483, endPoint x: 493, endPoint y: 521, distance: 83.3
drag, startPoint x: 156, startPoint y: 280, endPoint x: 516, endPoint y: 541, distance: 445.3
click at [48, 94] on button "insert" at bounding box center [30, 82] width 45 height 44
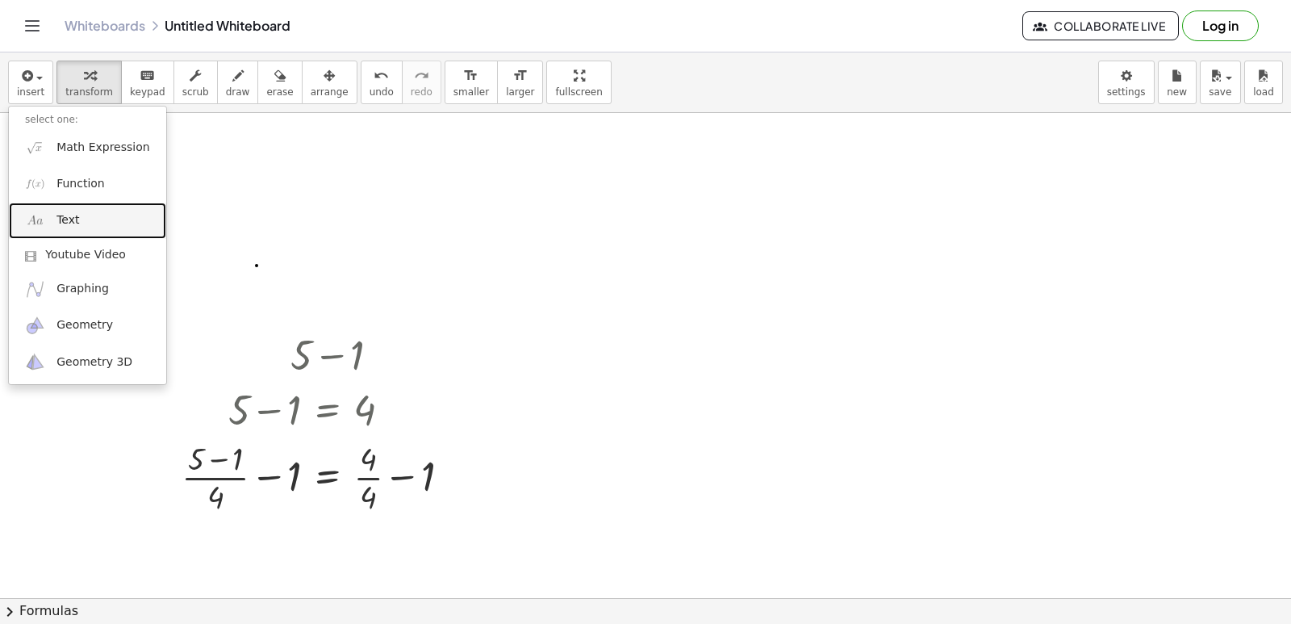
click at [106, 227] on link "Text" at bounding box center [87, 220] width 157 height 36
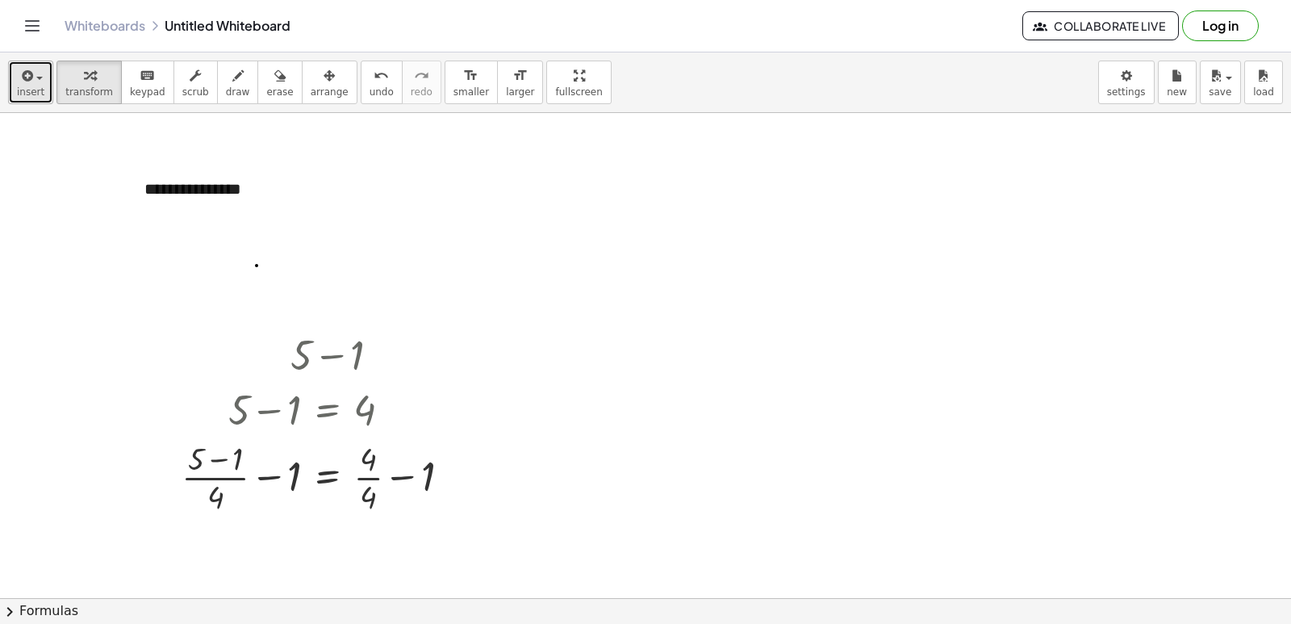
click at [28, 82] on icon "button" at bounding box center [26, 75] width 15 height 19
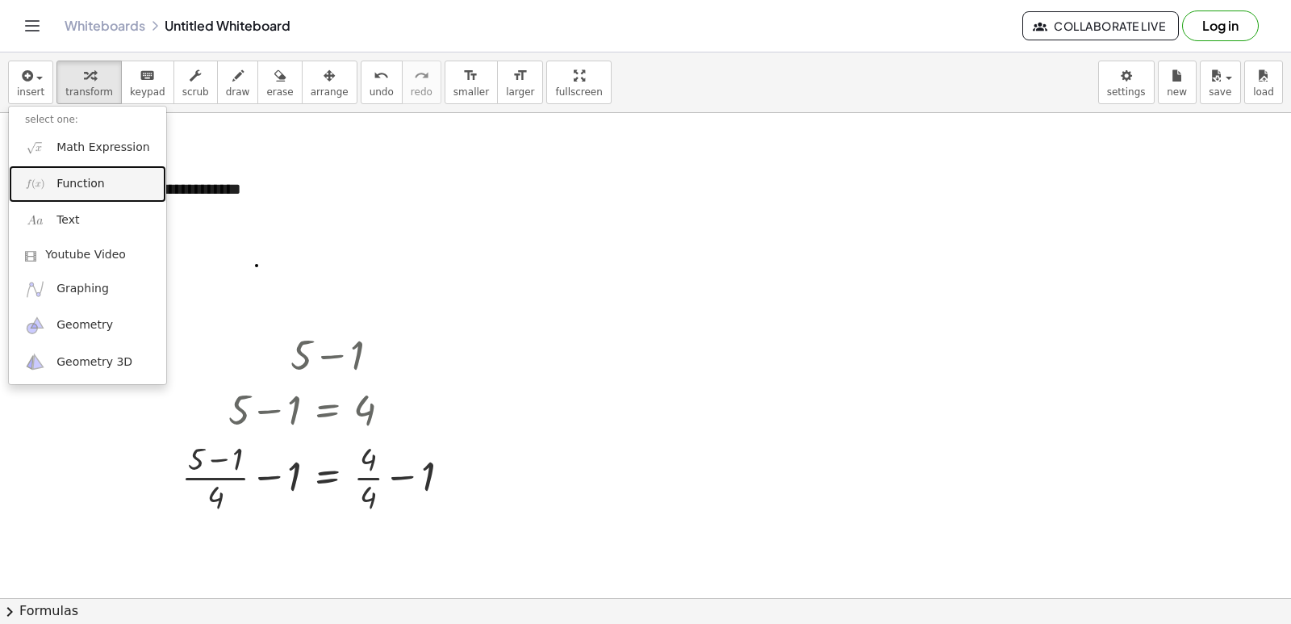
click at [99, 194] on link "Function" at bounding box center [87, 183] width 157 height 36
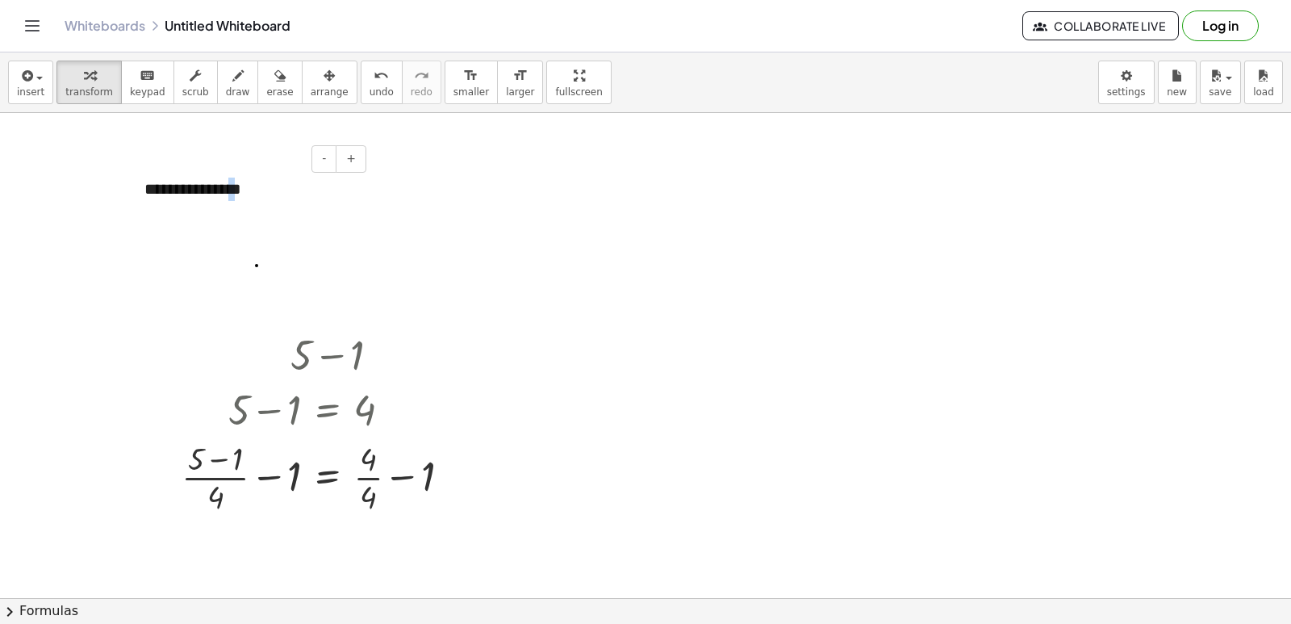
click at [228, 198] on div "**********" at bounding box center [249, 189] width 242 height 56
click at [277, 161] on div "- +" at bounding box center [245, 158] width 242 height 27
click at [266, 201] on div "**********" at bounding box center [249, 189] width 242 height 56
click at [266, 90] on span "erase" at bounding box center [279, 91] width 27 height 11
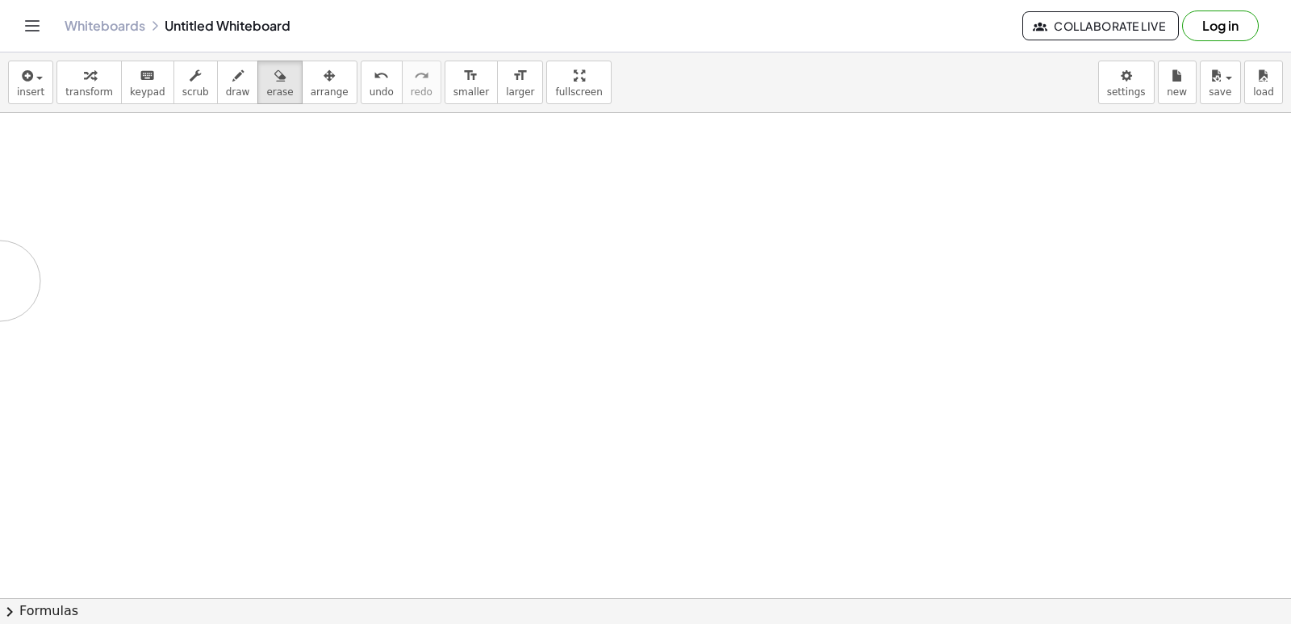
drag, startPoint x: 153, startPoint y: 165, endPoint x: 419, endPoint y: 340, distance: 319.0
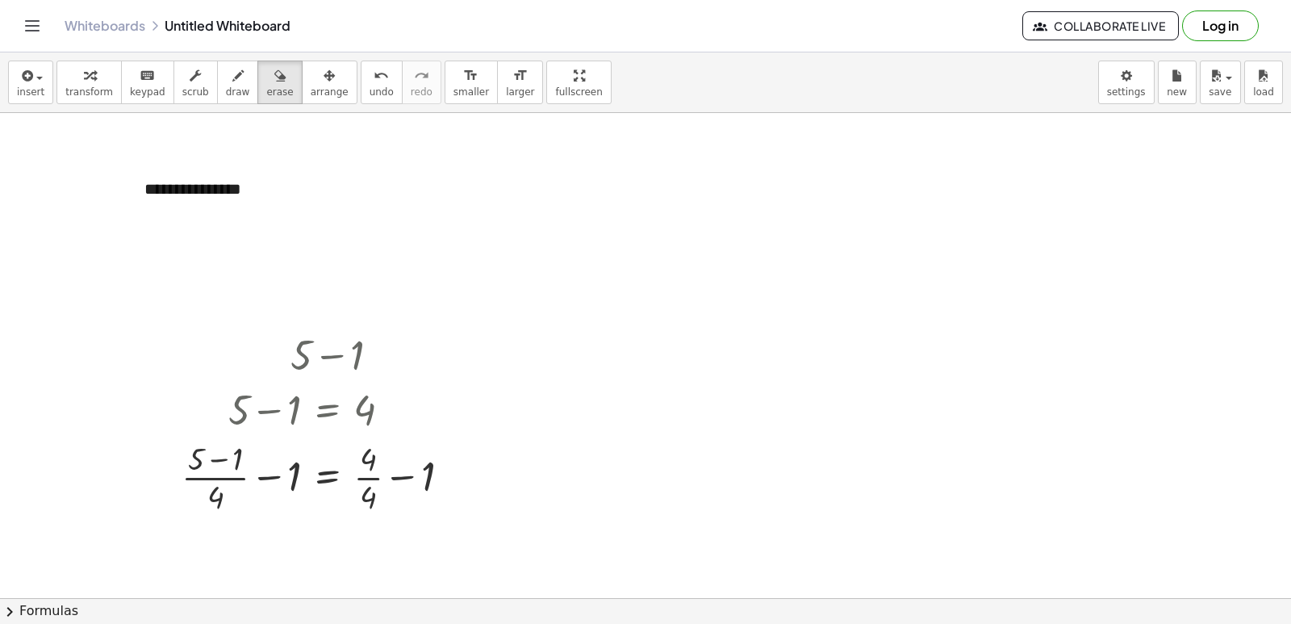
drag, startPoint x: 326, startPoint y: 358, endPoint x: 258, endPoint y: 240, distance: 135.9
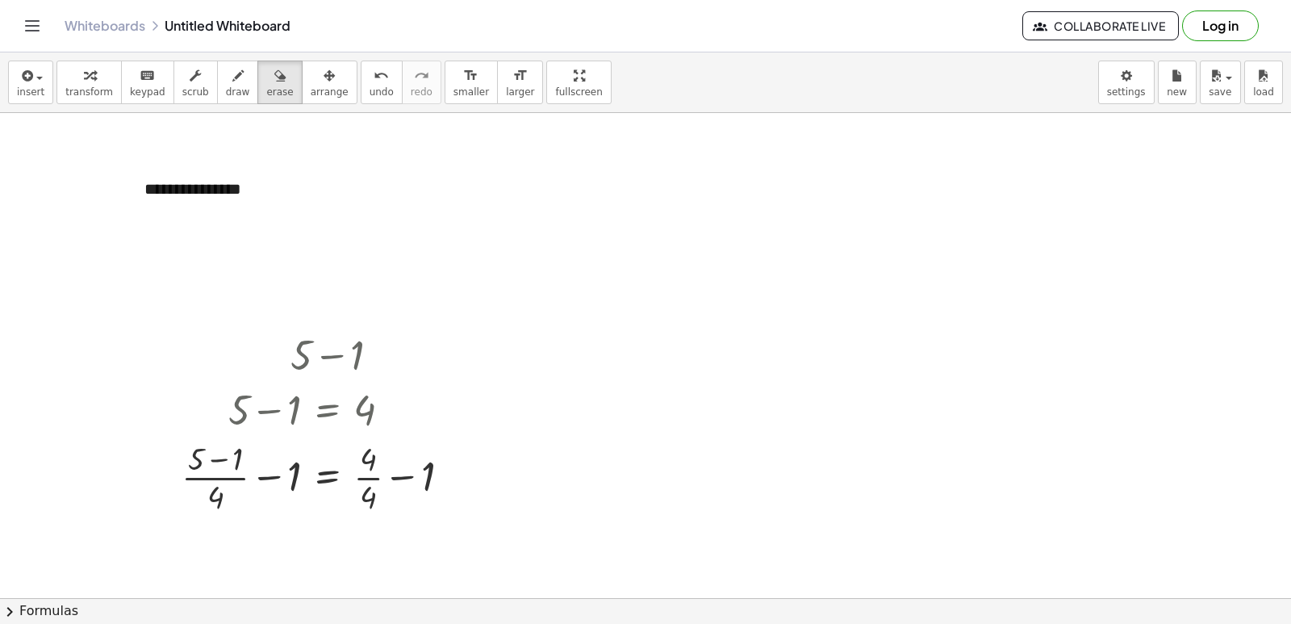
click at [311, 96] on span "arrange" at bounding box center [330, 91] width 38 height 11
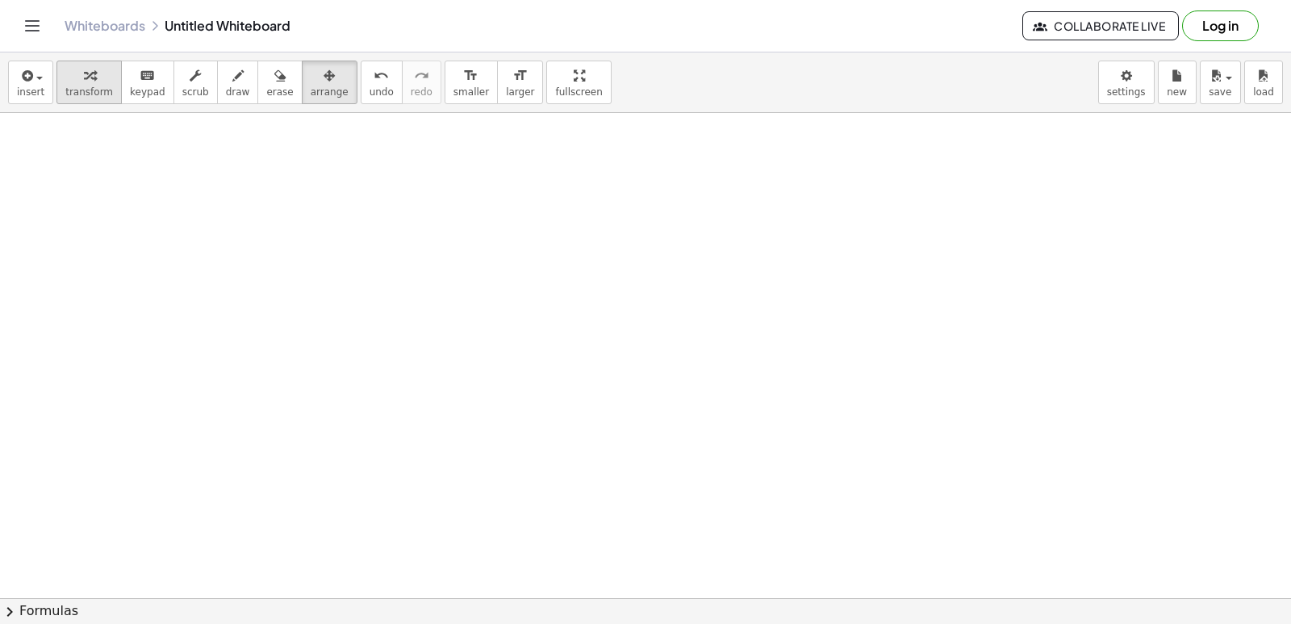
click at [100, 93] on span "transform" at bounding box center [89, 91] width 48 height 11
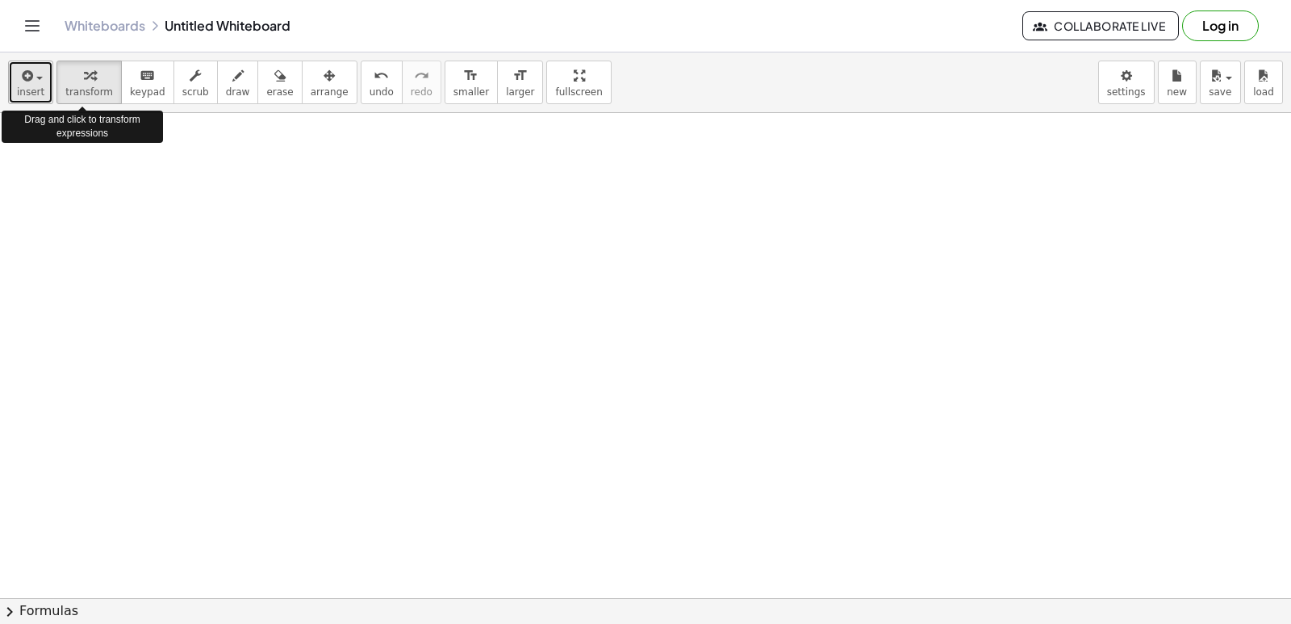
click at [45, 90] on button "insert" at bounding box center [30, 82] width 45 height 44
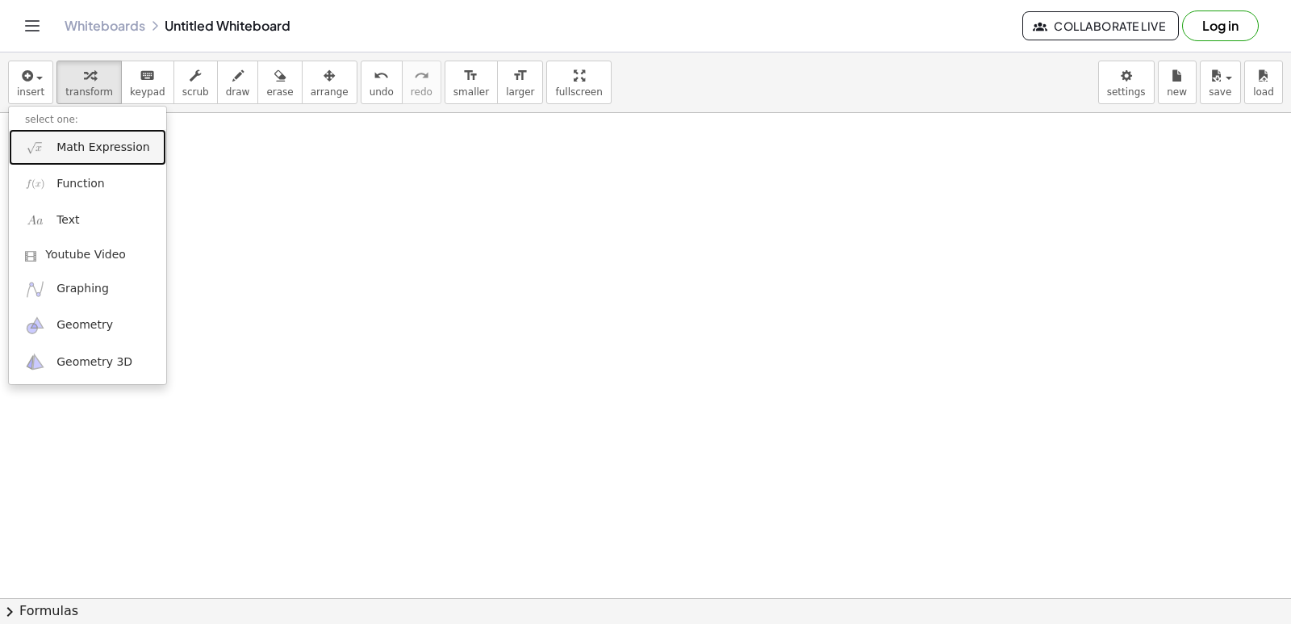
click at [138, 152] on span "Math Expression" at bounding box center [102, 148] width 93 height 16
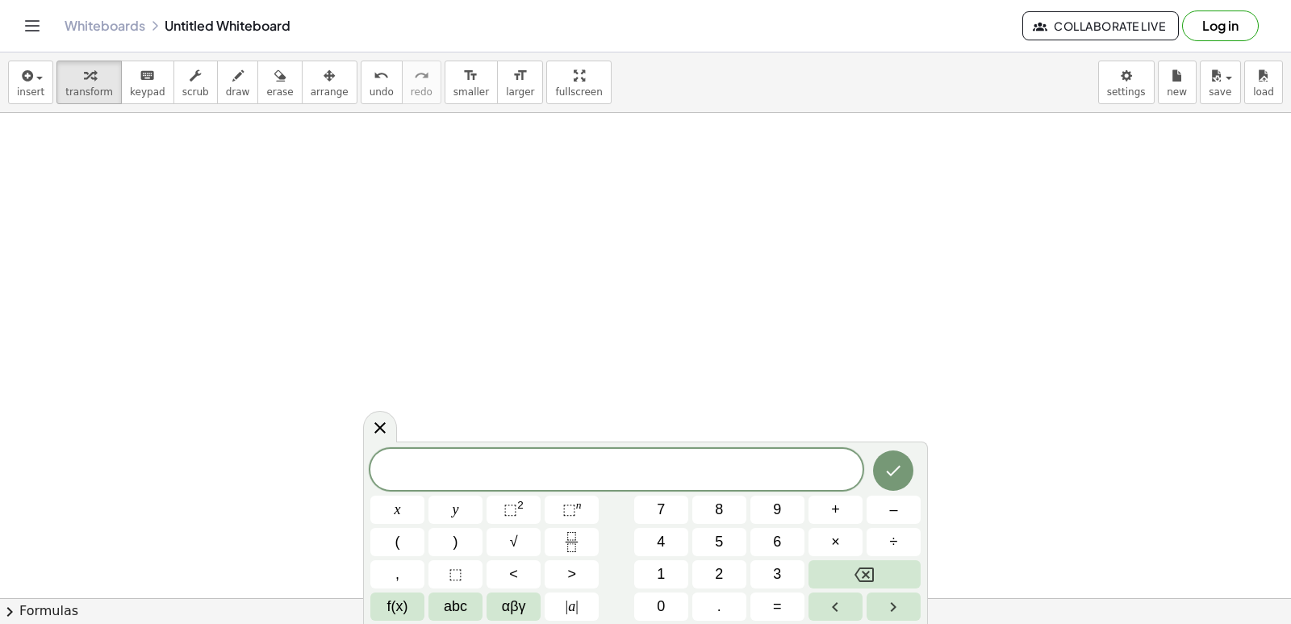
click at [151, 22] on icon at bounding box center [154, 25] width 13 height 13
click at [116, 24] on link "Whiteboards" at bounding box center [105, 26] width 81 height 16
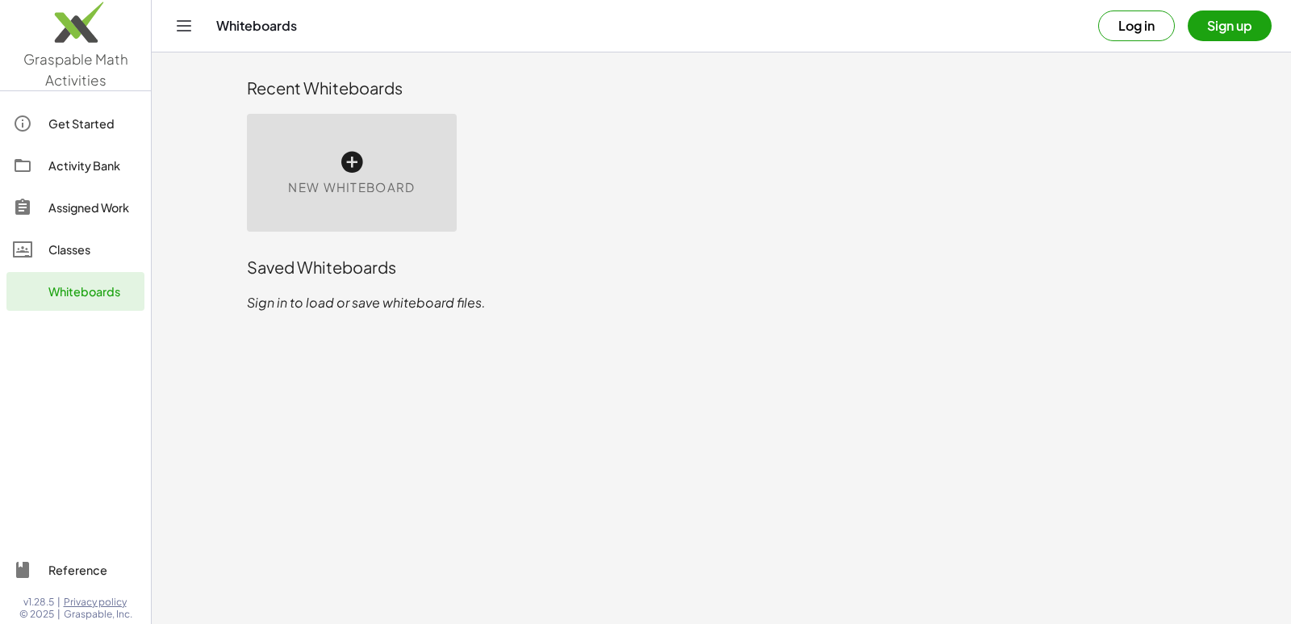
click at [348, 194] on span "New Whiteboard" at bounding box center [351, 187] width 127 height 19
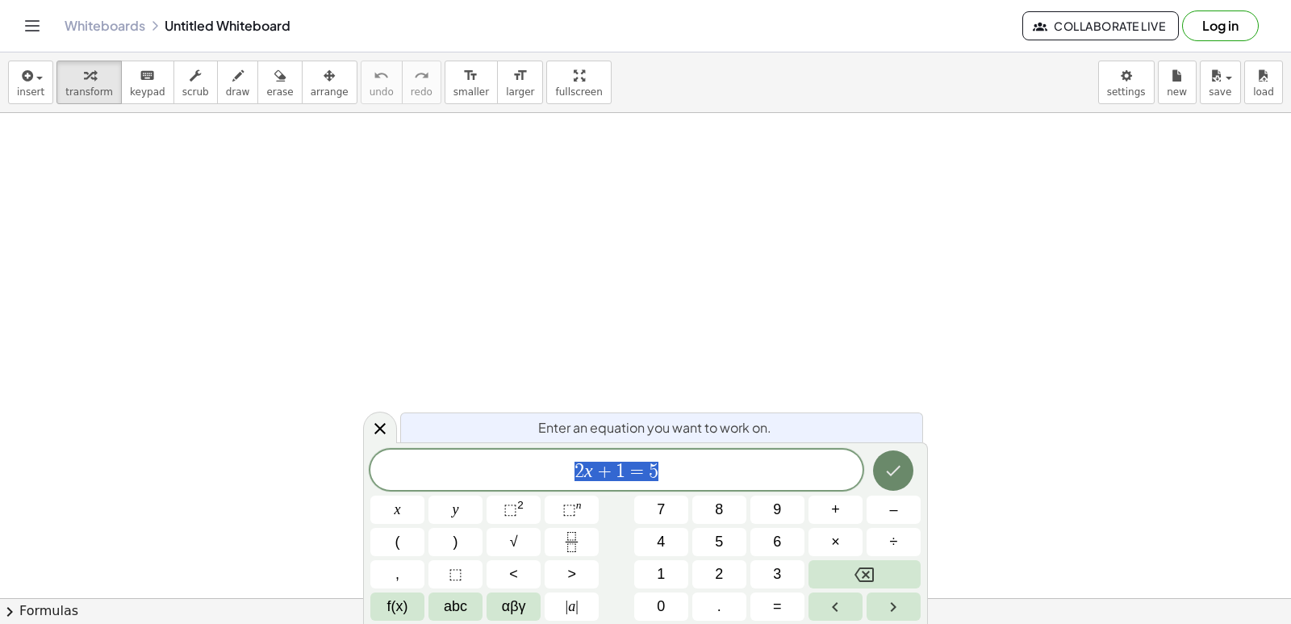
click at [888, 469] on icon "Done" at bounding box center [892, 470] width 19 height 19
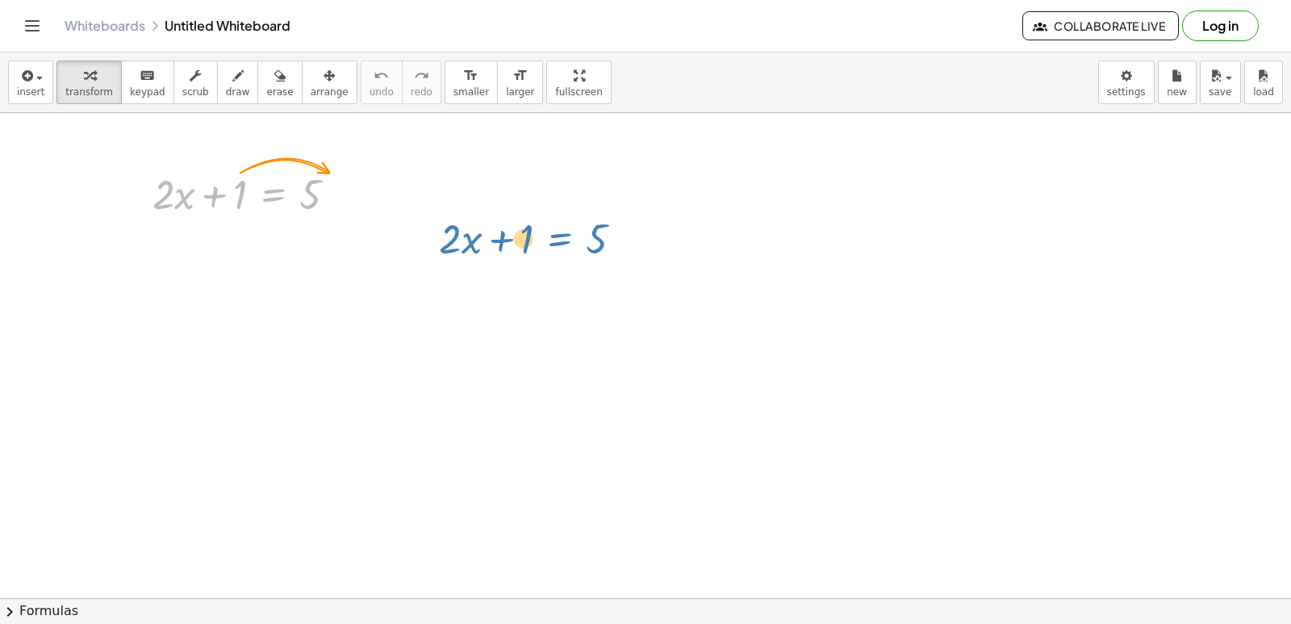
drag, startPoint x: 262, startPoint y: 194, endPoint x: 549, endPoint y: 238, distance: 289.8
click at [549, 238] on div "+ · 2 · x + 1 = 5 + · 2 · x + 1 = 5" at bounding box center [645, 598] width 1291 height 970
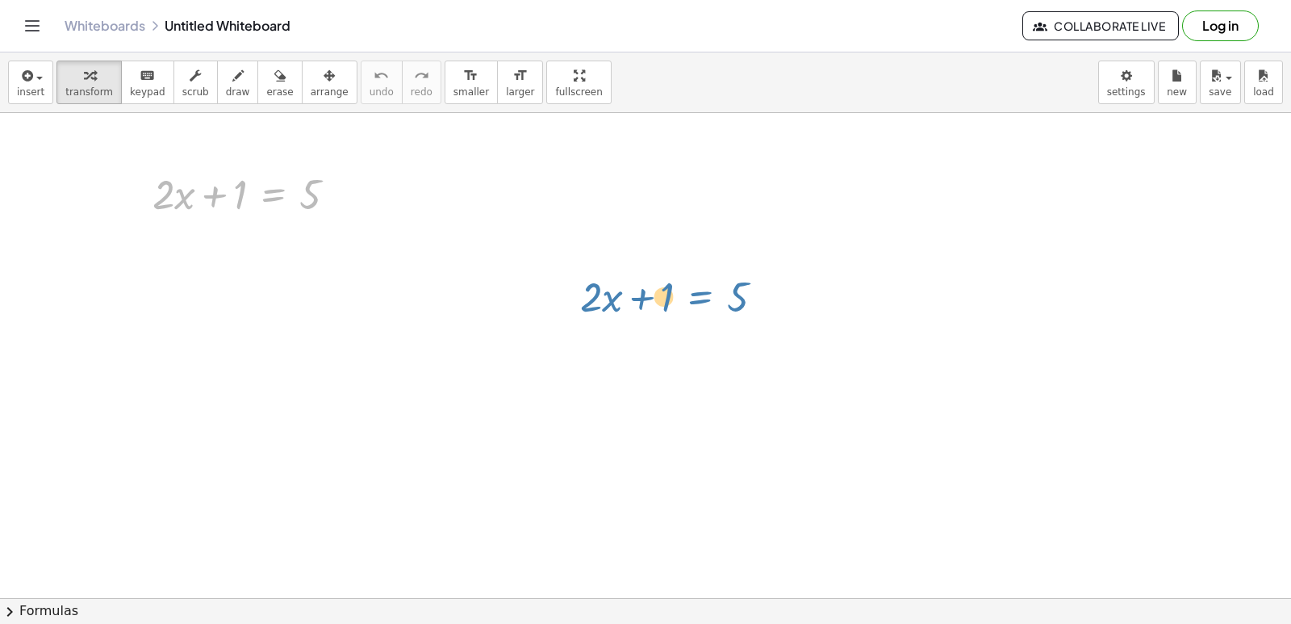
drag, startPoint x: 298, startPoint y: 196, endPoint x: 599, endPoint y: 251, distance: 305.8
click at [614, 254] on div "+ · 2 · x + 1 = 5 + · 2 · x + 1 = 5" at bounding box center [645, 598] width 1291 height 970
drag, startPoint x: 336, startPoint y: 195, endPoint x: 503, endPoint y: 212, distance: 167.8
click at [503, 212] on div "+ · 2 · x + 1 = 5" at bounding box center [645, 598] width 1291 height 970
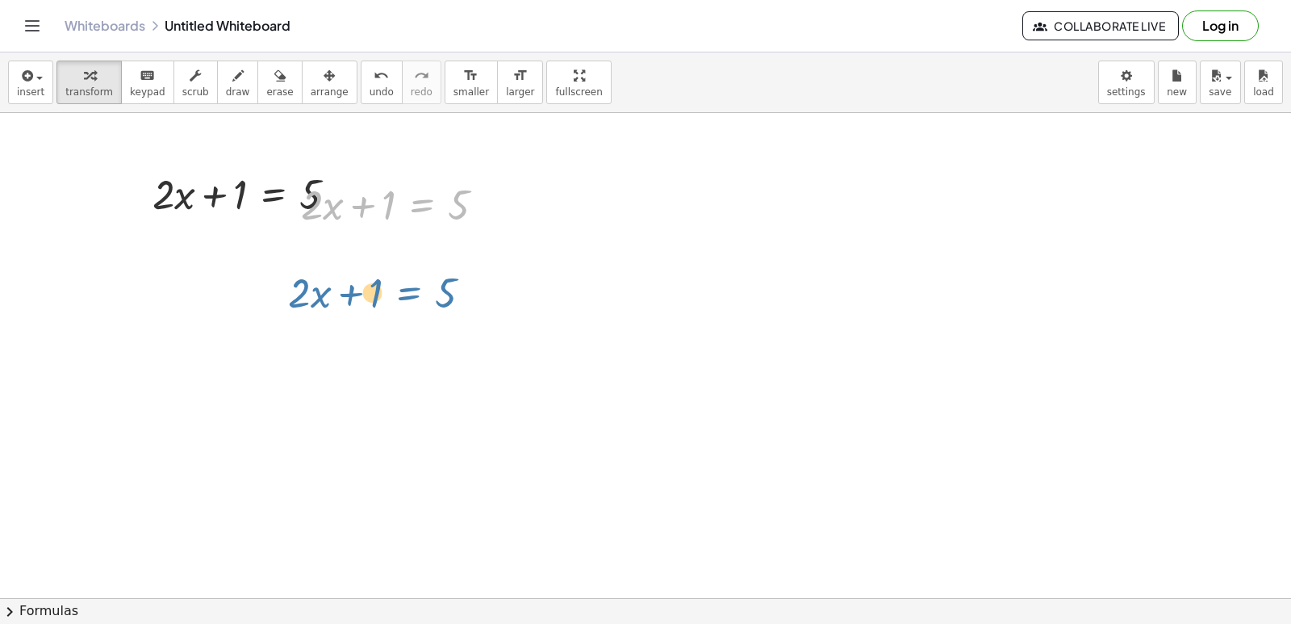
drag, startPoint x: 433, startPoint y: 237, endPoint x: 296, endPoint y: 295, distance: 148.9
drag, startPoint x: 383, startPoint y: 214, endPoint x: 672, endPoint y: 206, distance: 288.9
drag, startPoint x: 336, startPoint y: 211, endPoint x: 339, endPoint y: 265, distance: 53.3
drag, startPoint x: 314, startPoint y: 217, endPoint x: 332, endPoint y: 252, distance: 39.0
click at [332, 252] on div "+ · 2 · x + 1 = 5 · 2 + · 2 · x + 1 = 5" at bounding box center [645, 598] width 1291 height 970
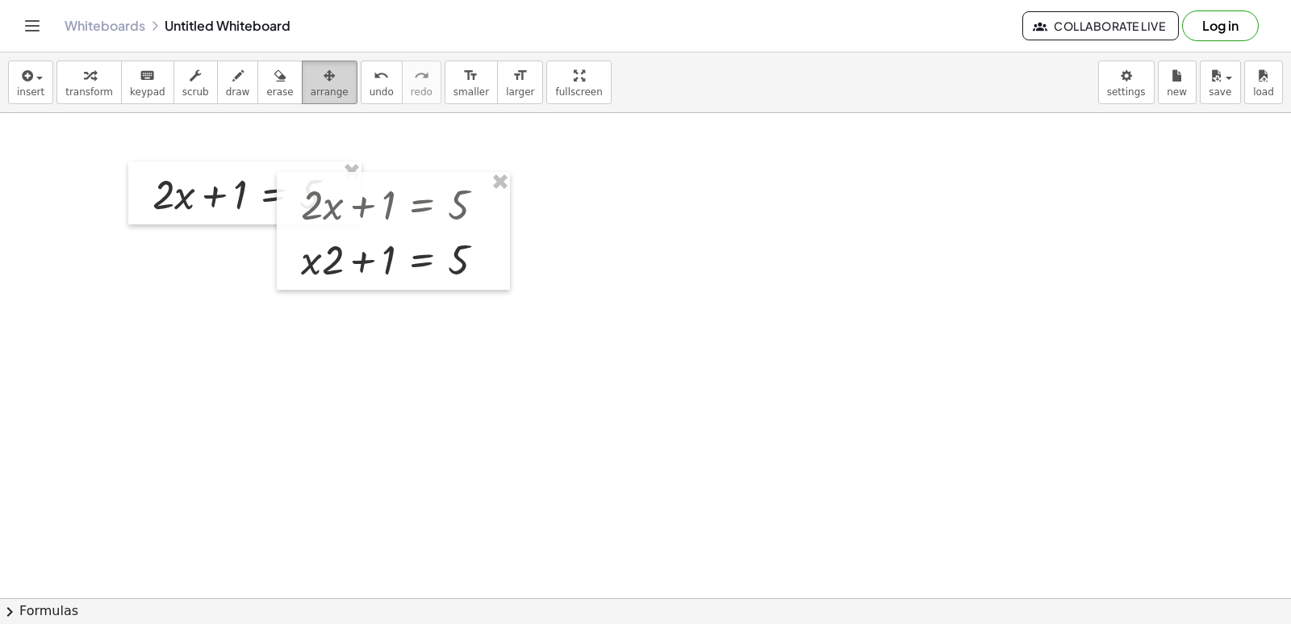
click at [316, 94] on span "arrange" at bounding box center [330, 91] width 38 height 11
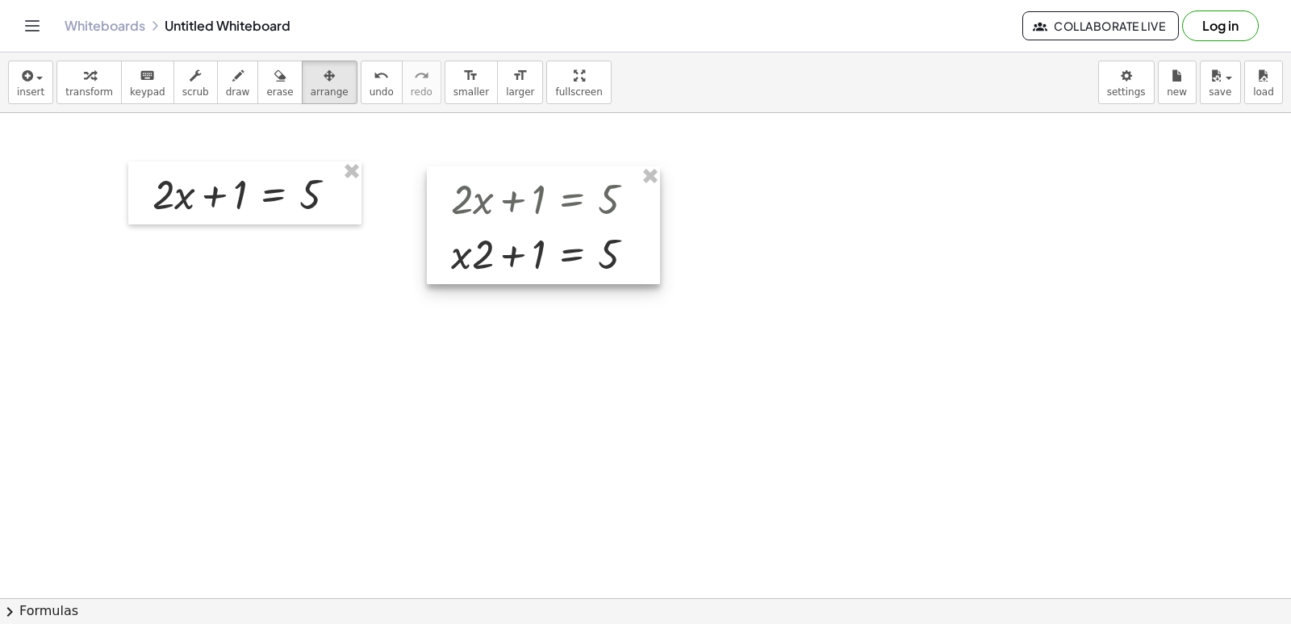
drag, startPoint x: 398, startPoint y: 248, endPoint x: 555, endPoint y: 240, distance: 157.5
click at [555, 240] on div at bounding box center [543, 225] width 233 height 118
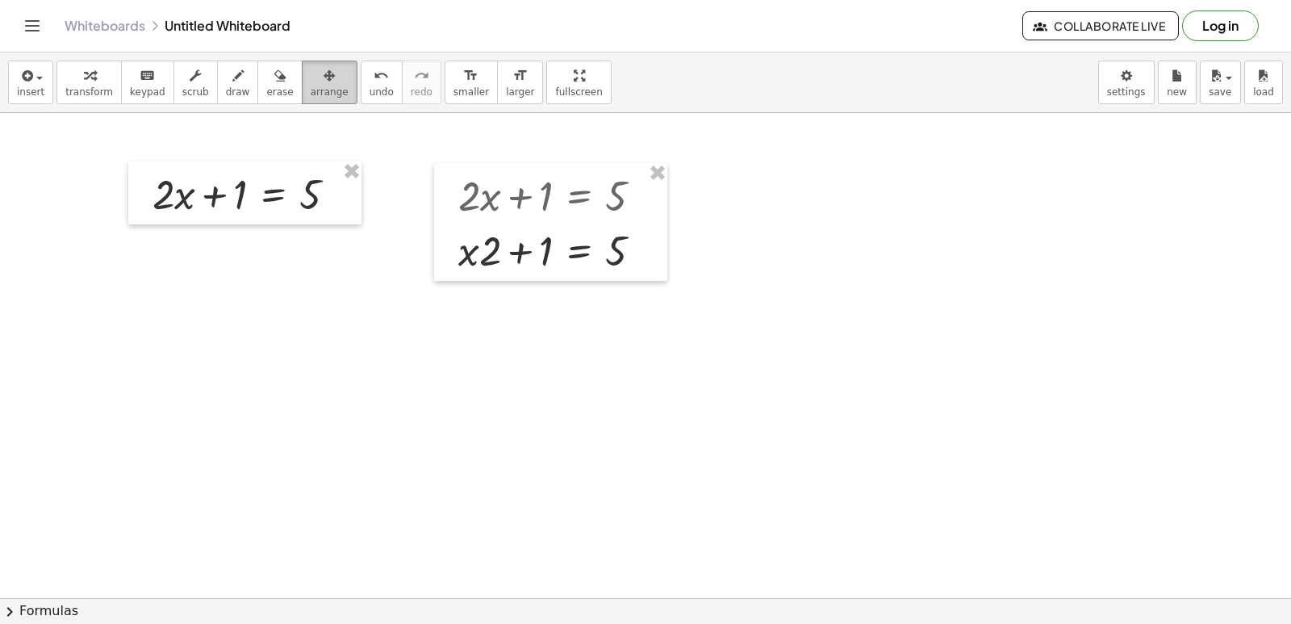
click at [323, 81] on icon "button" at bounding box center [328, 75] width 11 height 19
click at [603, 225] on div at bounding box center [550, 222] width 233 height 118
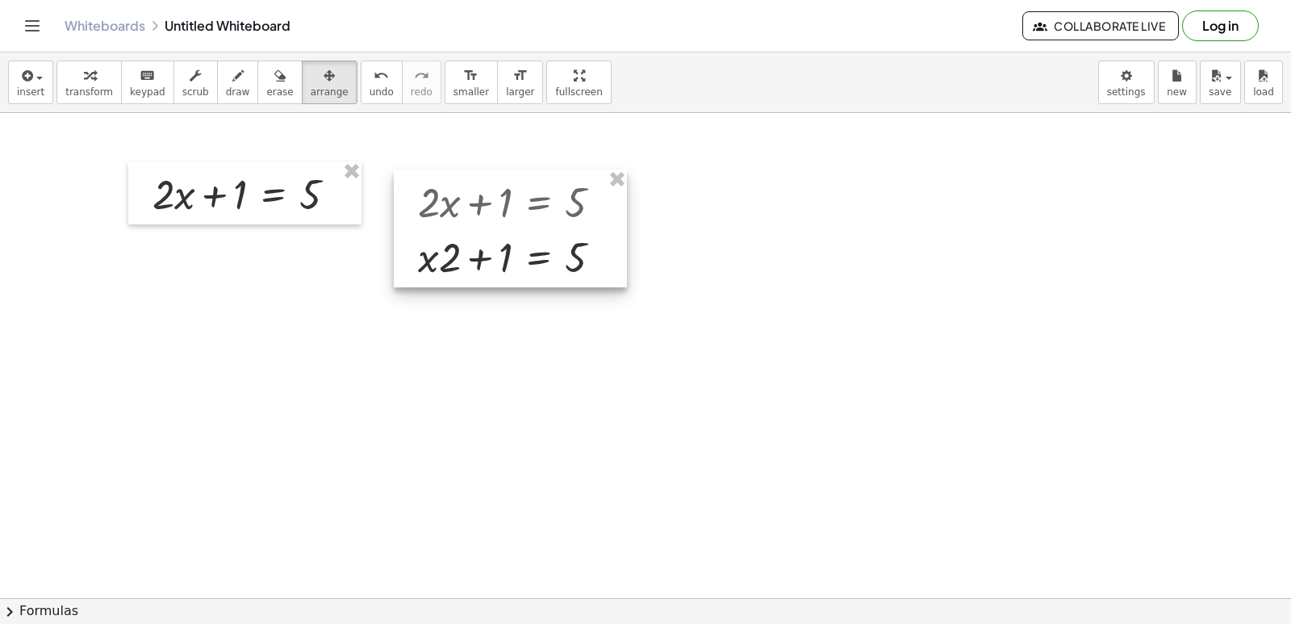
drag, startPoint x: 584, startPoint y: 225, endPoint x: 548, endPoint y: 231, distance: 36.9
click at [548, 231] on div at bounding box center [510, 228] width 233 height 118
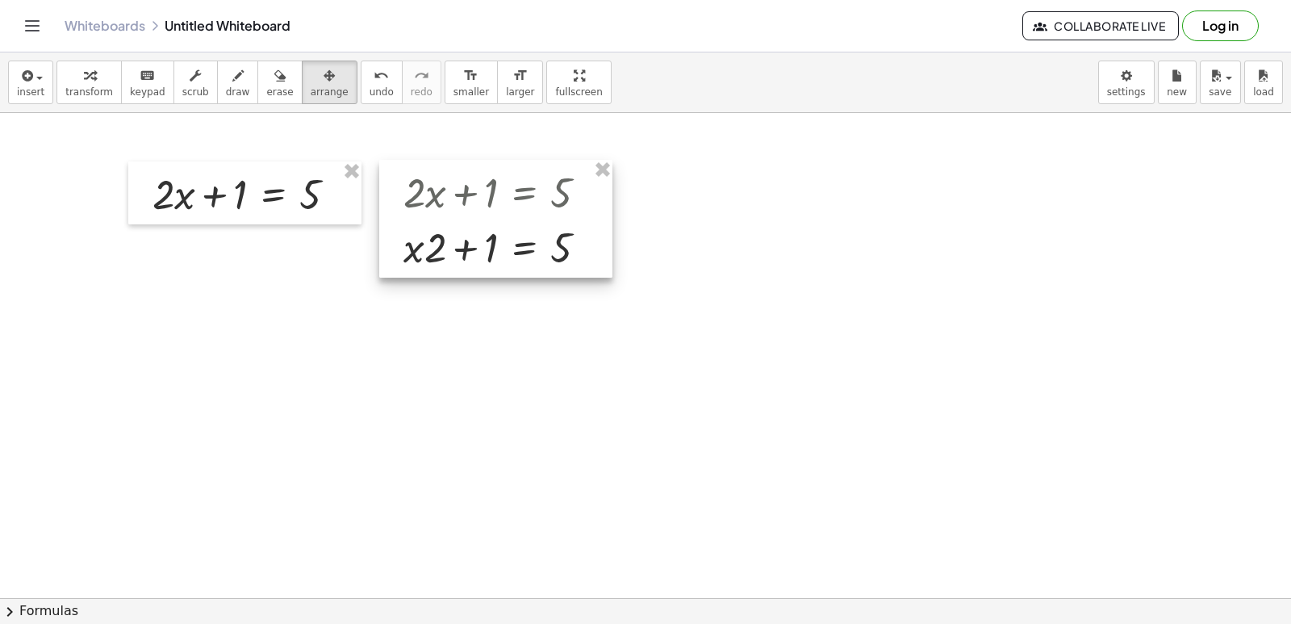
drag, startPoint x: 430, startPoint y: 255, endPoint x: 423, endPoint y: 244, distance: 12.8
click at [422, 244] on div at bounding box center [495, 219] width 233 height 118
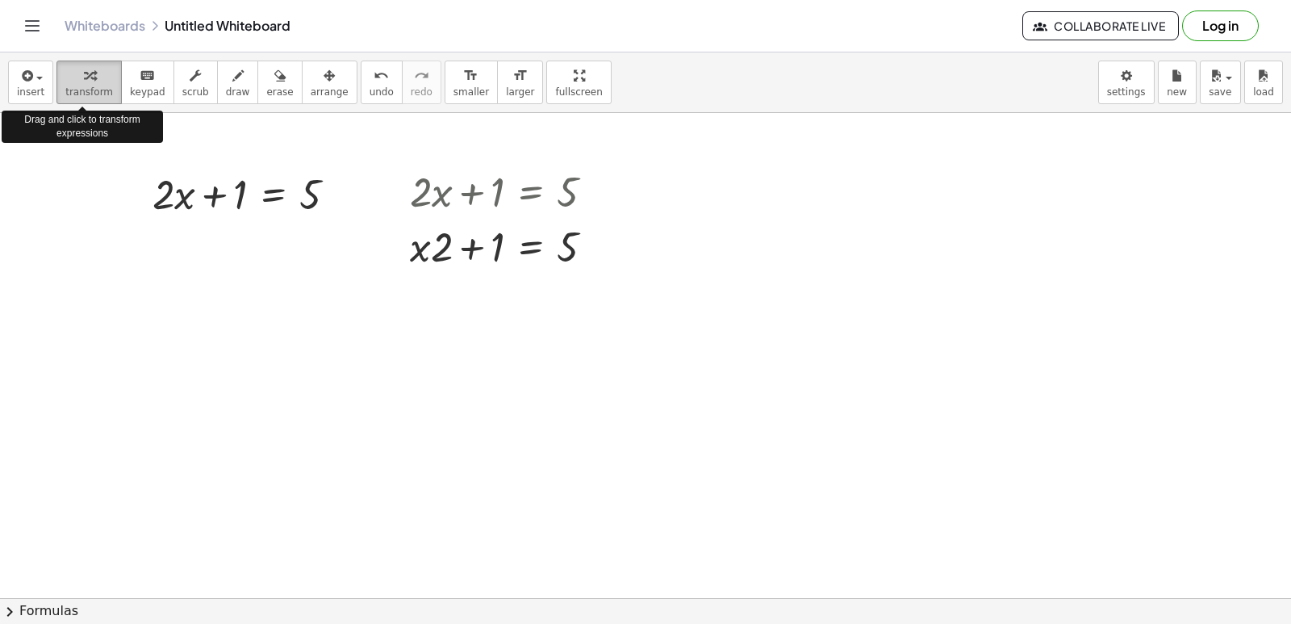
click at [94, 92] on span "transform" at bounding box center [89, 91] width 48 height 11
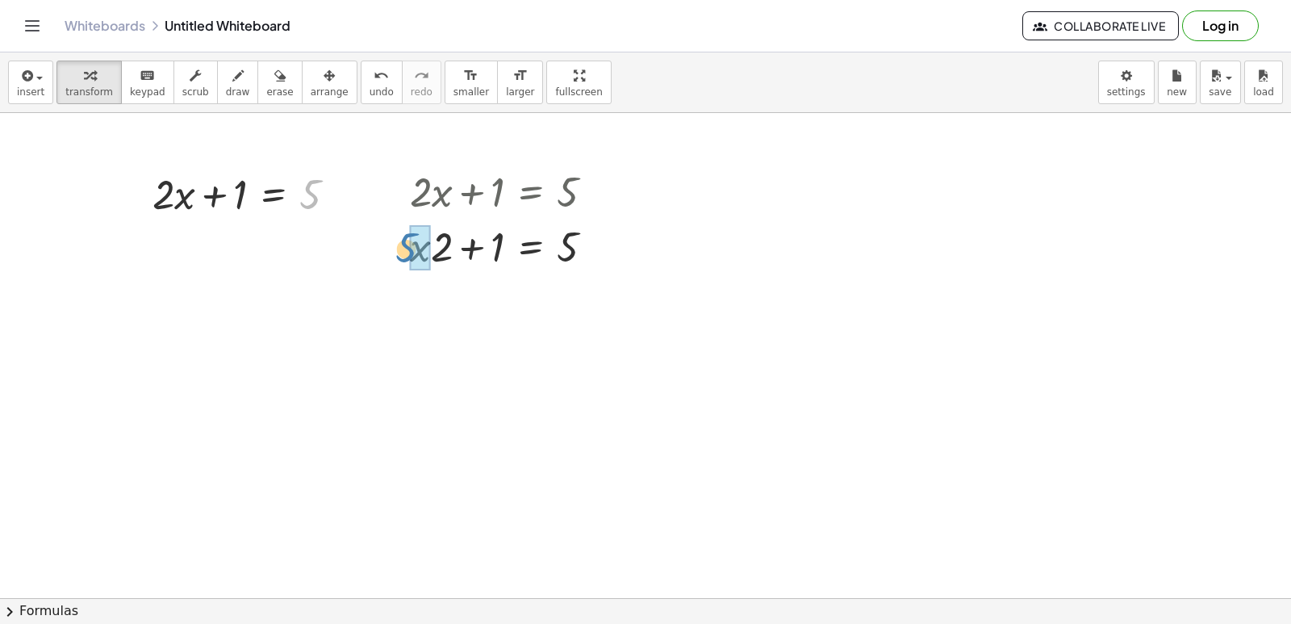
drag, startPoint x: 311, startPoint y: 206, endPoint x: 407, endPoint y: 260, distance: 110.9
click at [407, 260] on div "5 + · 2 · x + 1 = 5 + · 2 · x + 1 = 5 + · 2 · x + 1 = 5" at bounding box center [645, 598] width 1291 height 970
click at [575, 307] on div at bounding box center [502, 300] width 223 height 55
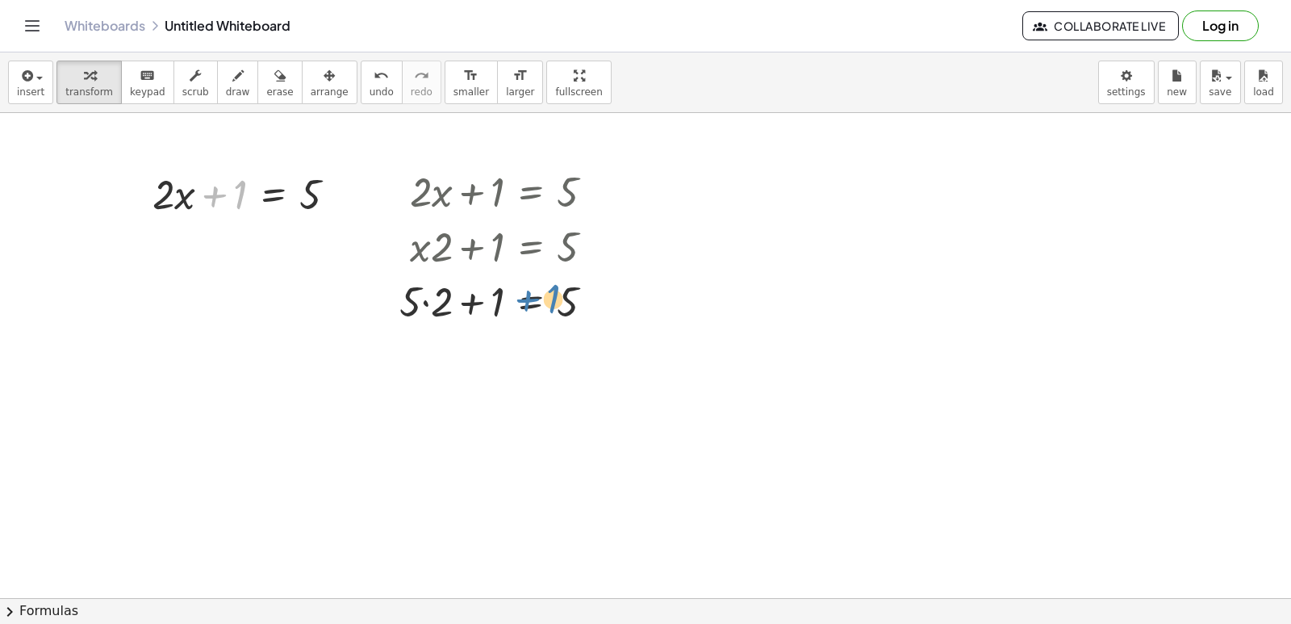
drag, startPoint x: 242, startPoint y: 195, endPoint x: 555, endPoint y: 298, distance: 329.6
drag, startPoint x: 240, startPoint y: 201, endPoint x: 569, endPoint y: 309, distance: 346.4
drag, startPoint x: 489, startPoint y: 241, endPoint x: 545, endPoint y: 282, distance: 69.9
click at [531, 192] on div "+ · 2 · x + 1 = 5 + · x · 2 + 1 = 5 + · 2 · + 1 = 5 5" at bounding box center [531, 192] width 0 height 0
drag, startPoint x: 507, startPoint y: 303, endPoint x: 548, endPoint y: 314, distance: 42.5
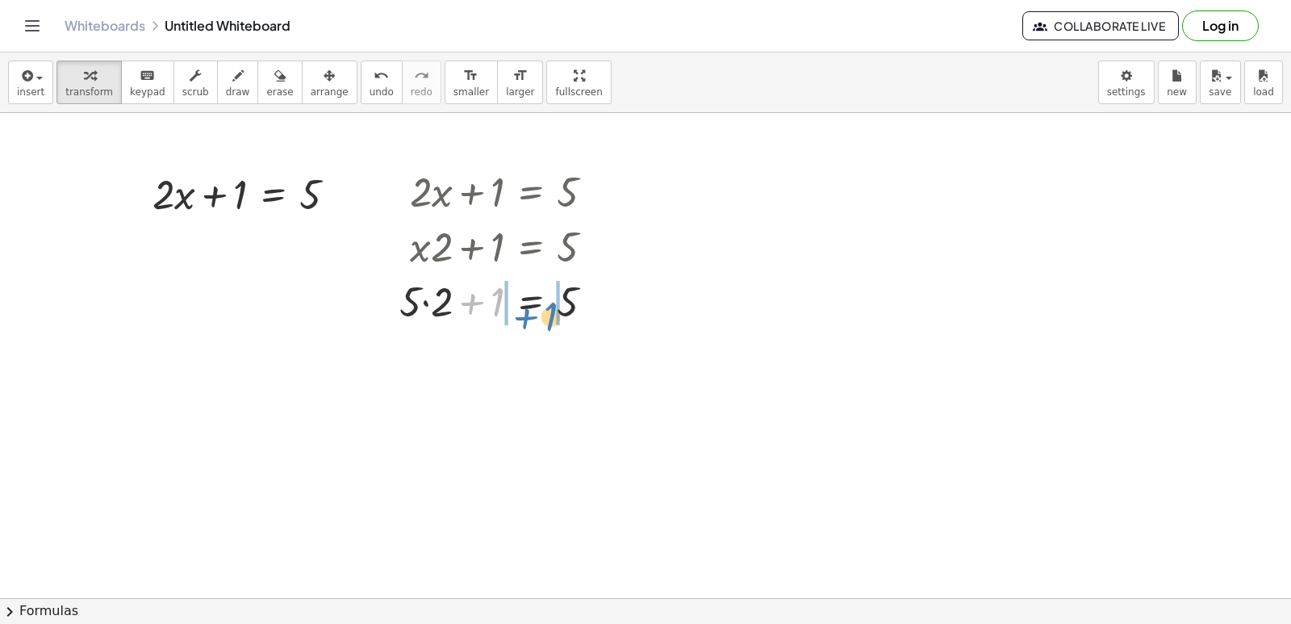
click at [548, 314] on div at bounding box center [502, 300] width 223 height 55
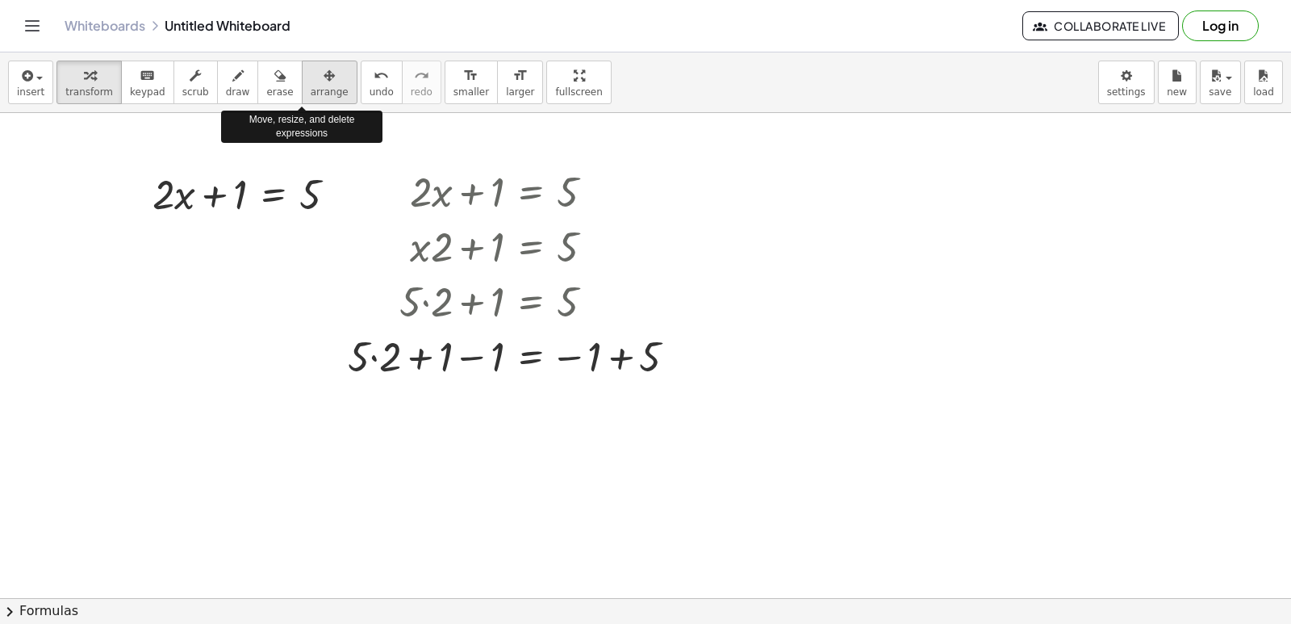
click at [311, 92] on span "arrange" at bounding box center [330, 91] width 38 height 11
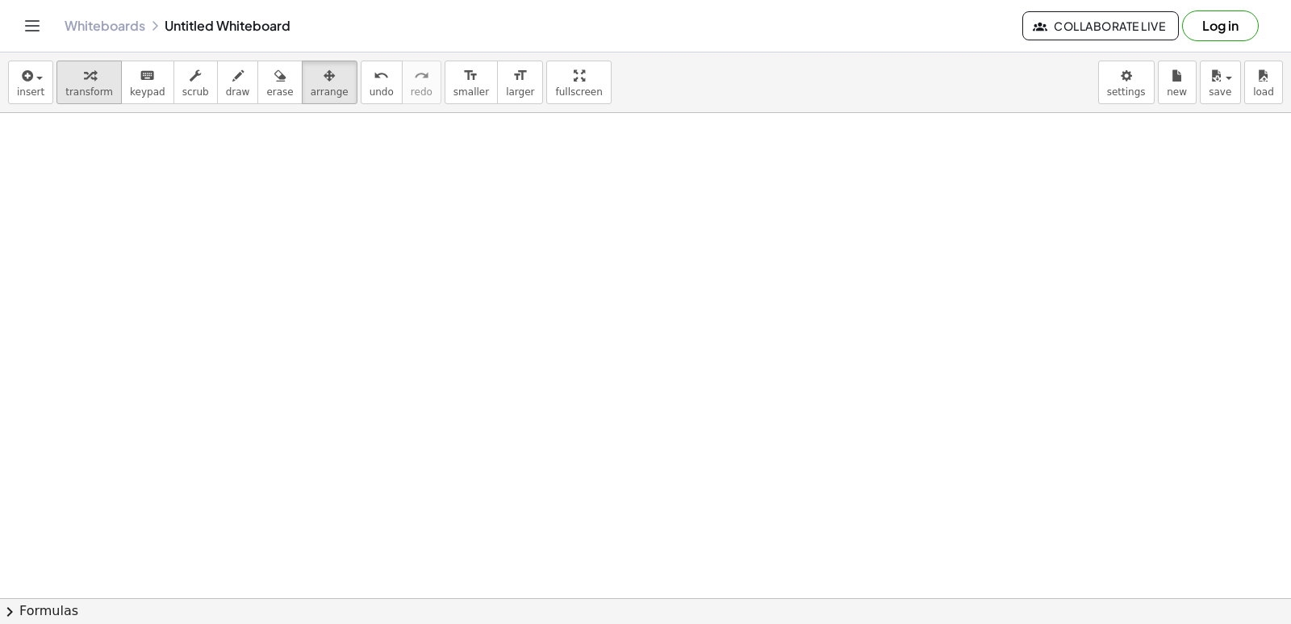
click at [95, 95] on span "transform" at bounding box center [89, 91] width 48 height 11
click at [319, 388] on div at bounding box center [645, 598] width 1291 height 970
click at [198, 169] on div at bounding box center [645, 598] width 1291 height 970
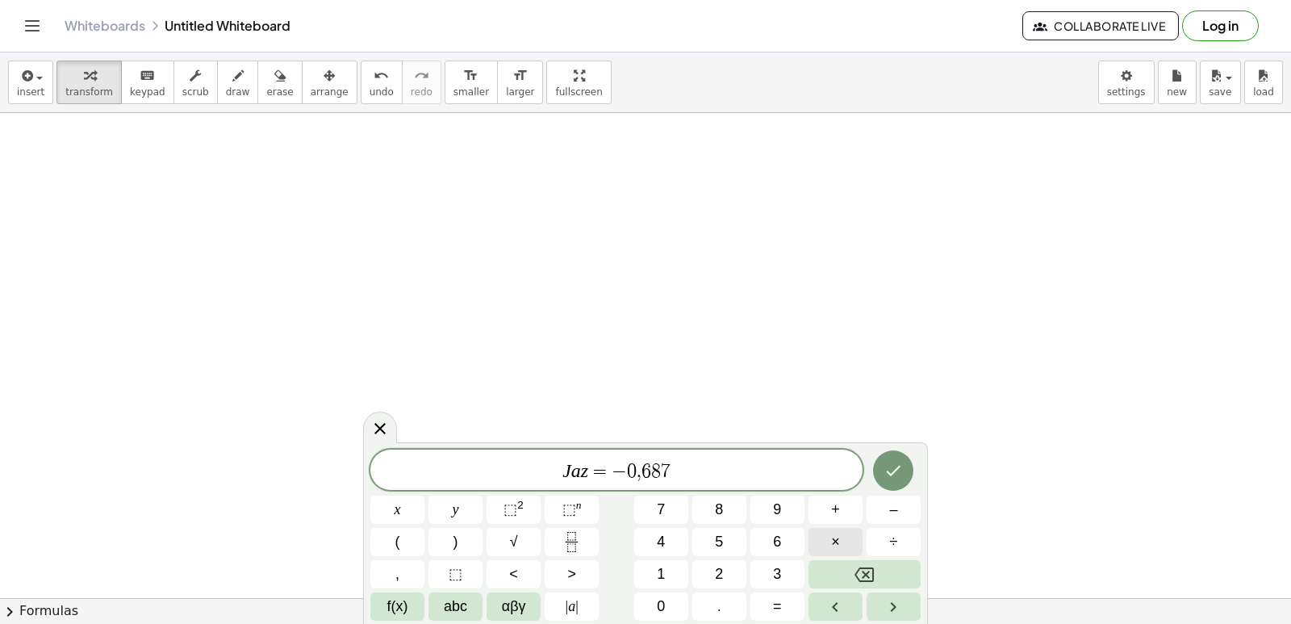
click at [837, 544] on span "×" at bounding box center [835, 542] width 9 height 22
click at [903, 476] on button "Done" at bounding box center [893, 470] width 40 height 40
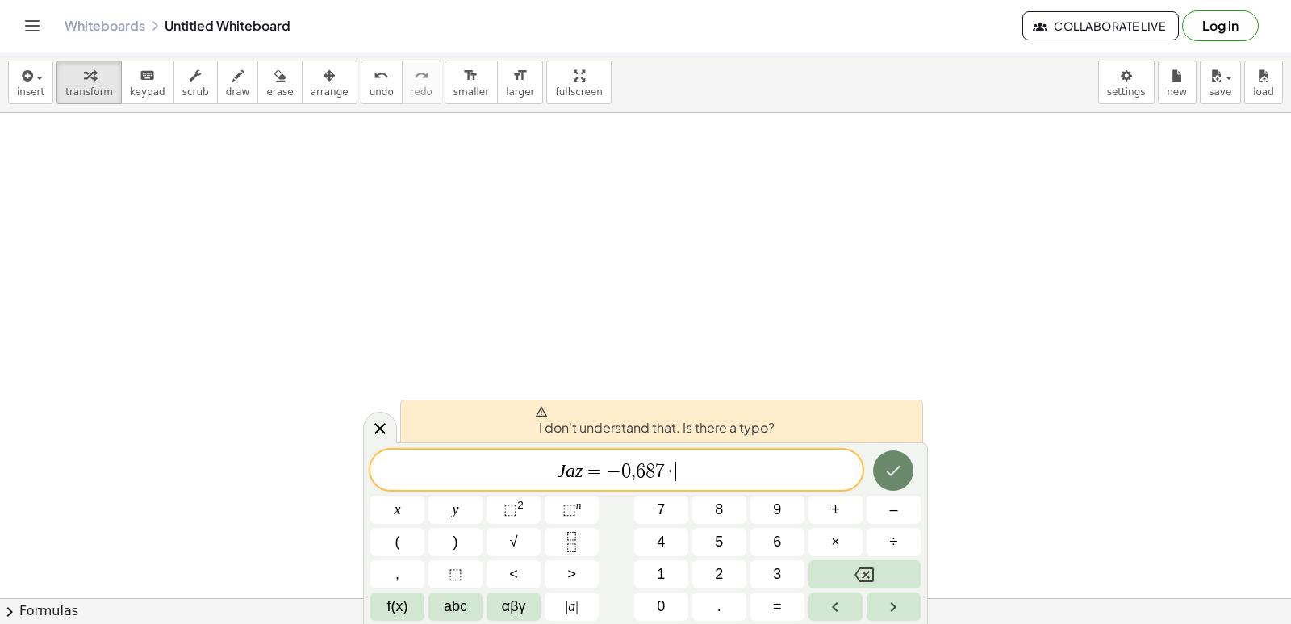
click at [885, 475] on icon "Done" at bounding box center [892, 470] width 19 height 19
click at [557, 534] on button "Fraction" at bounding box center [571, 542] width 54 height 28
